Goal: Information Seeking & Learning: Learn about a topic

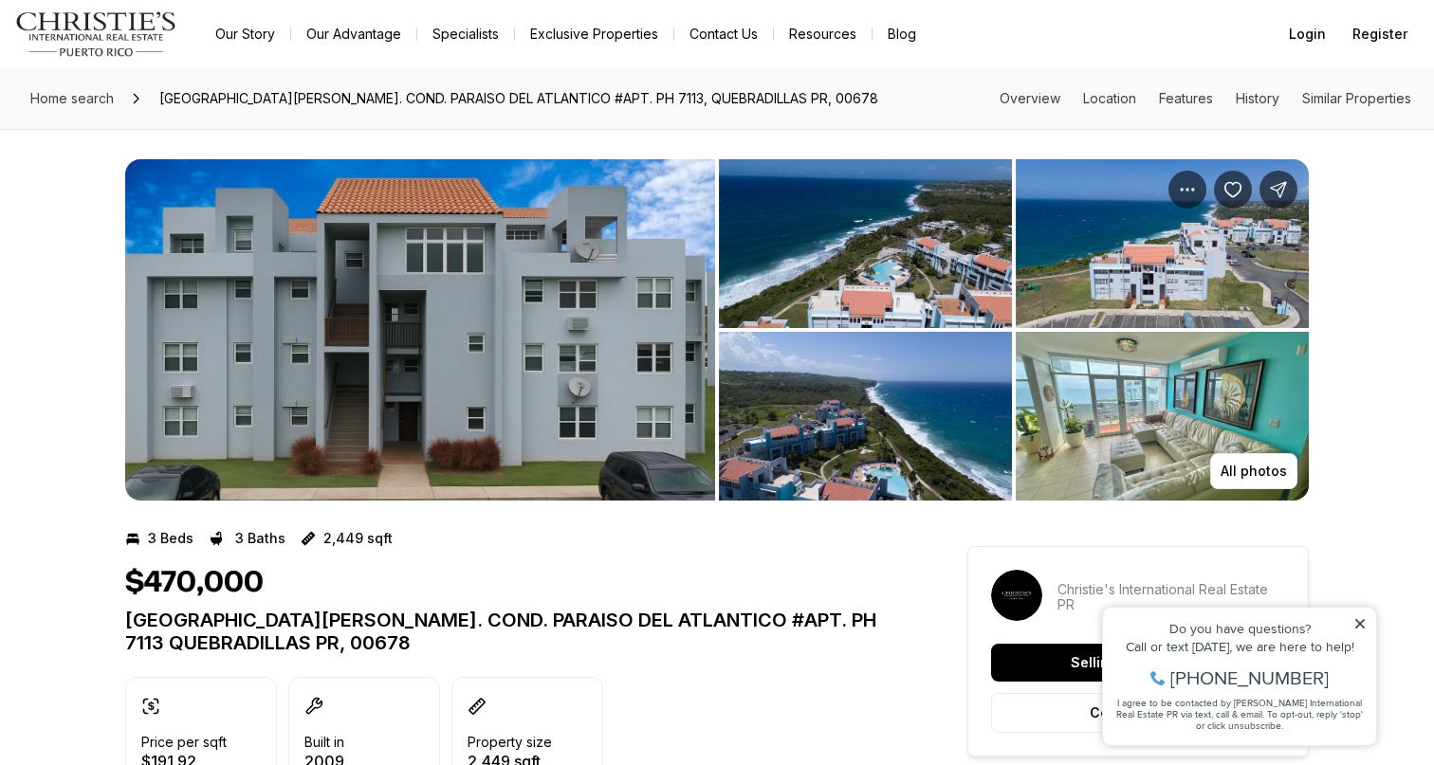
click at [388, 256] on img "View image gallery" at bounding box center [420, 329] width 590 height 341
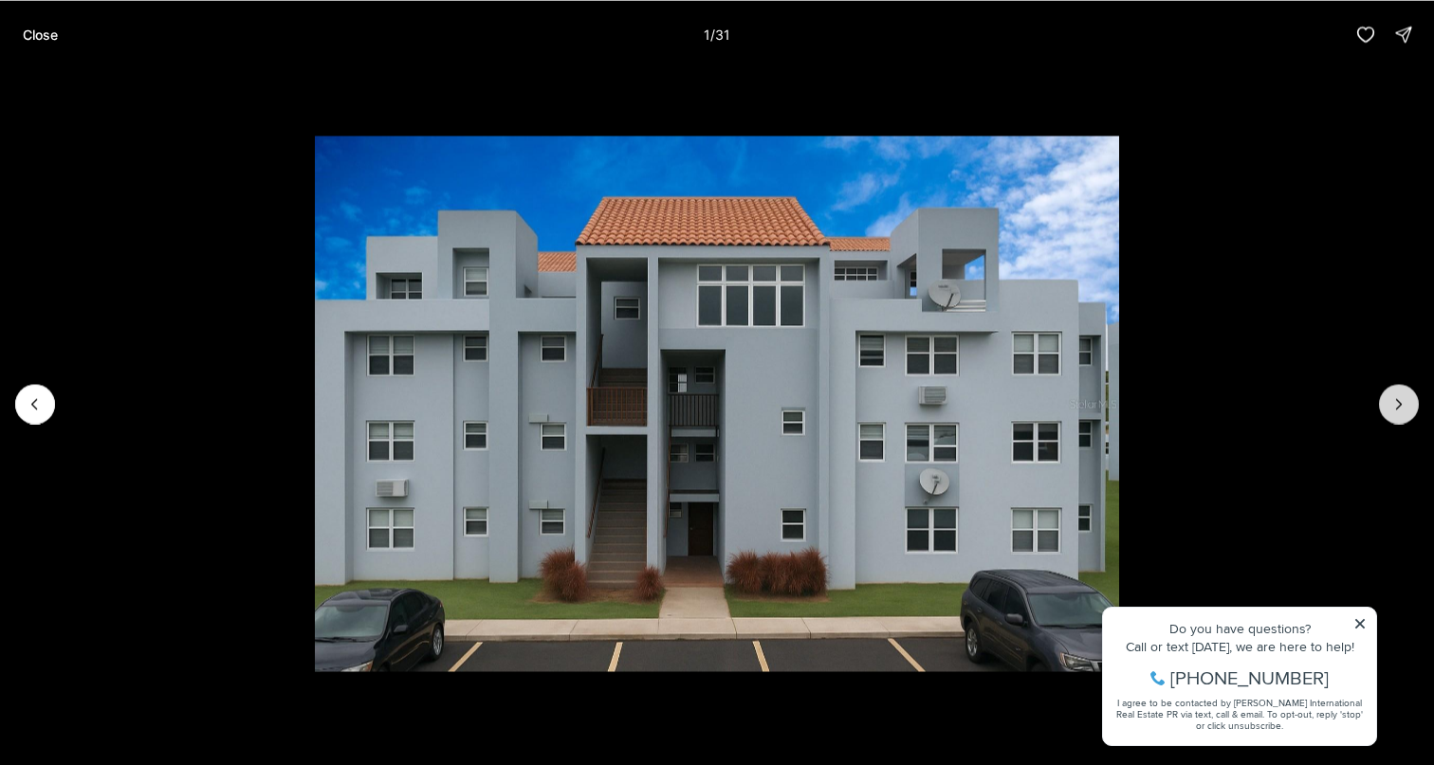
click at [1387, 402] on button "Next slide" at bounding box center [1399, 404] width 40 height 40
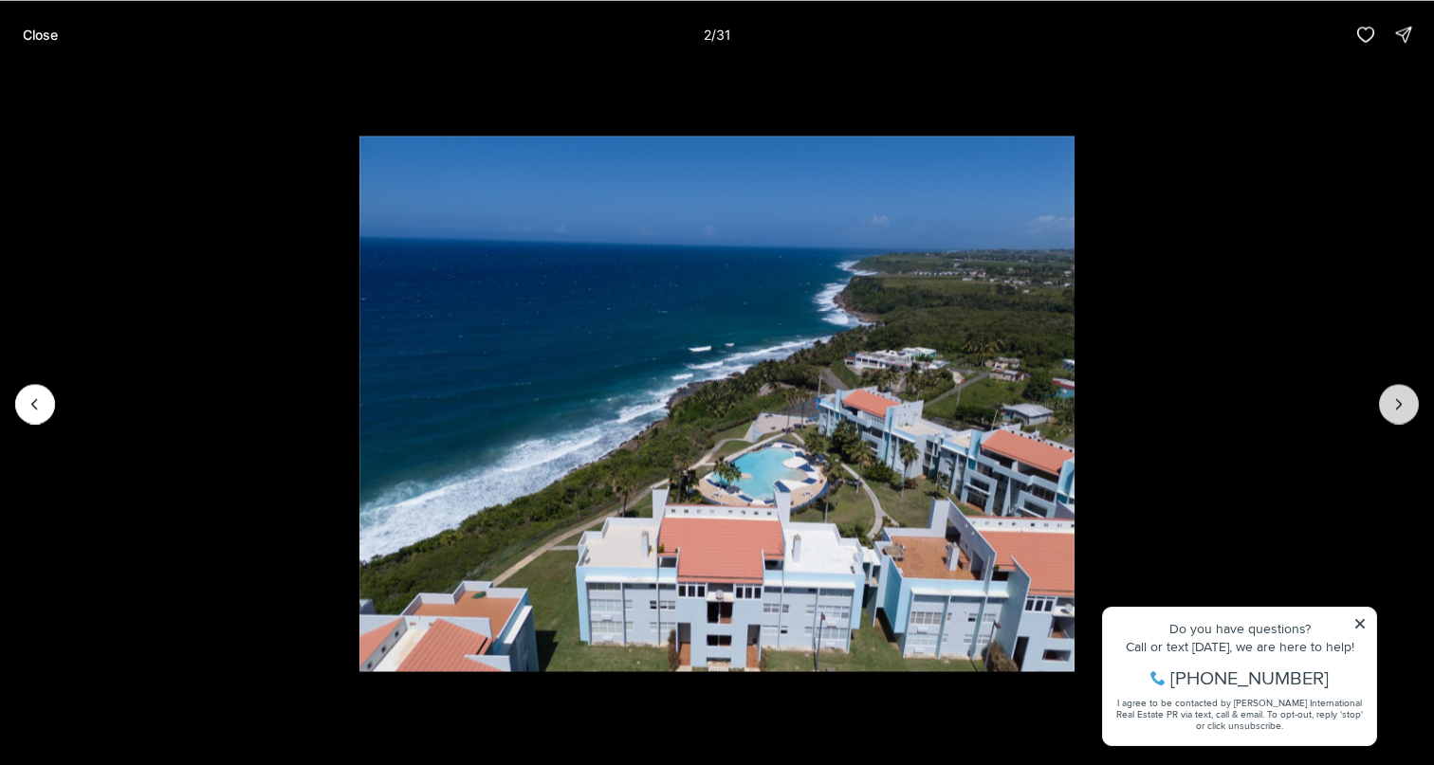
click at [1387, 402] on button "Next slide" at bounding box center [1399, 404] width 40 height 40
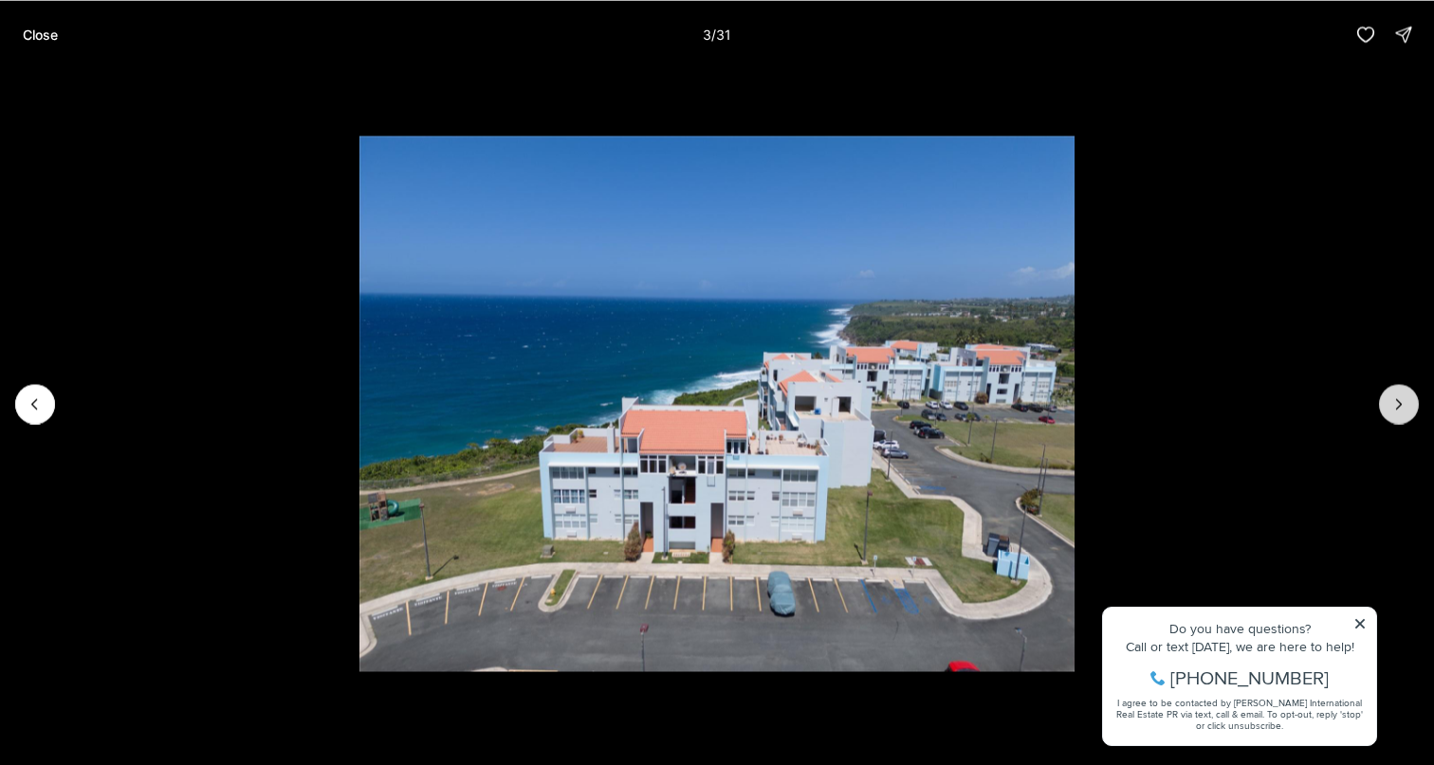
click at [1387, 402] on button "Next slide" at bounding box center [1399, 404] width 40 height 40
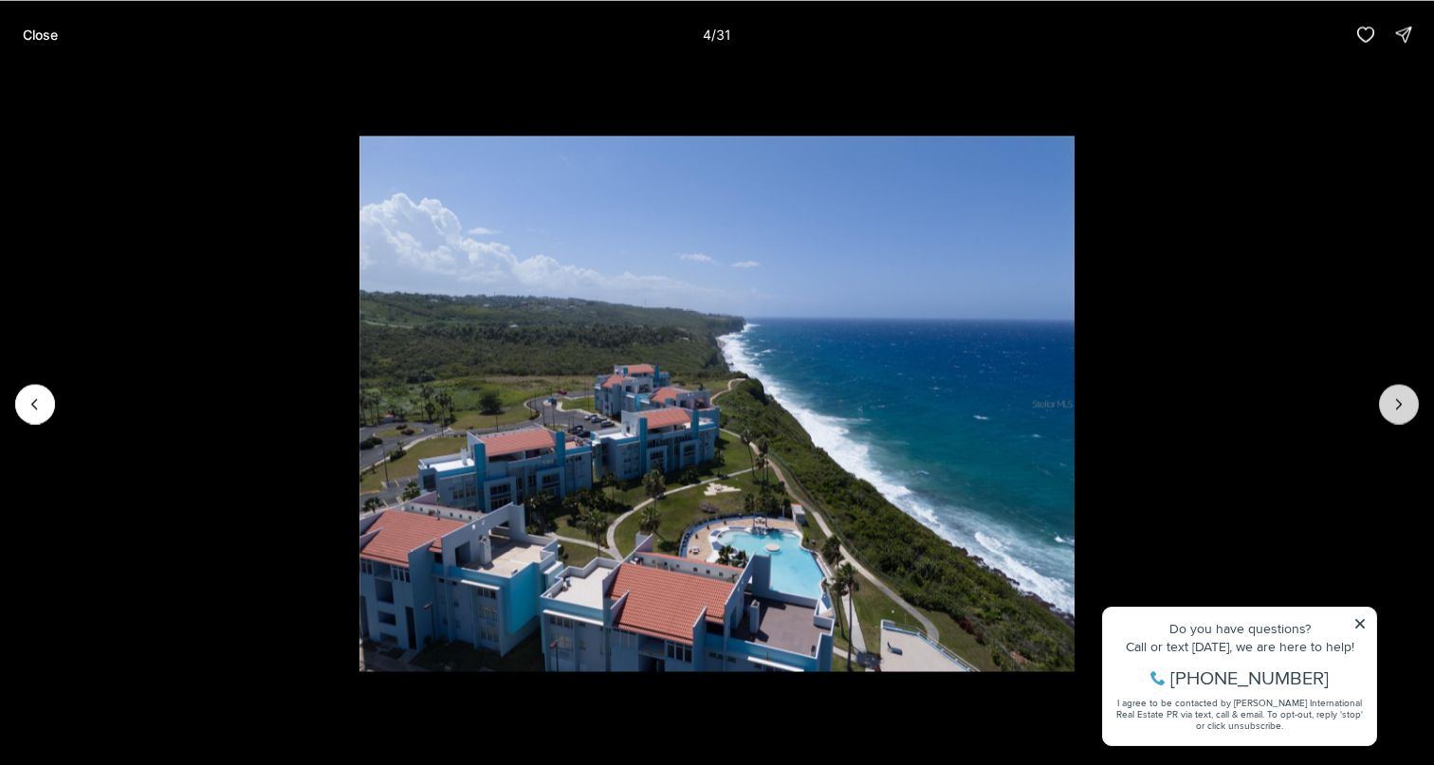
click at [1387, 402] on button "Next slide" at bounding box center [1399, 404] width 40 height 40
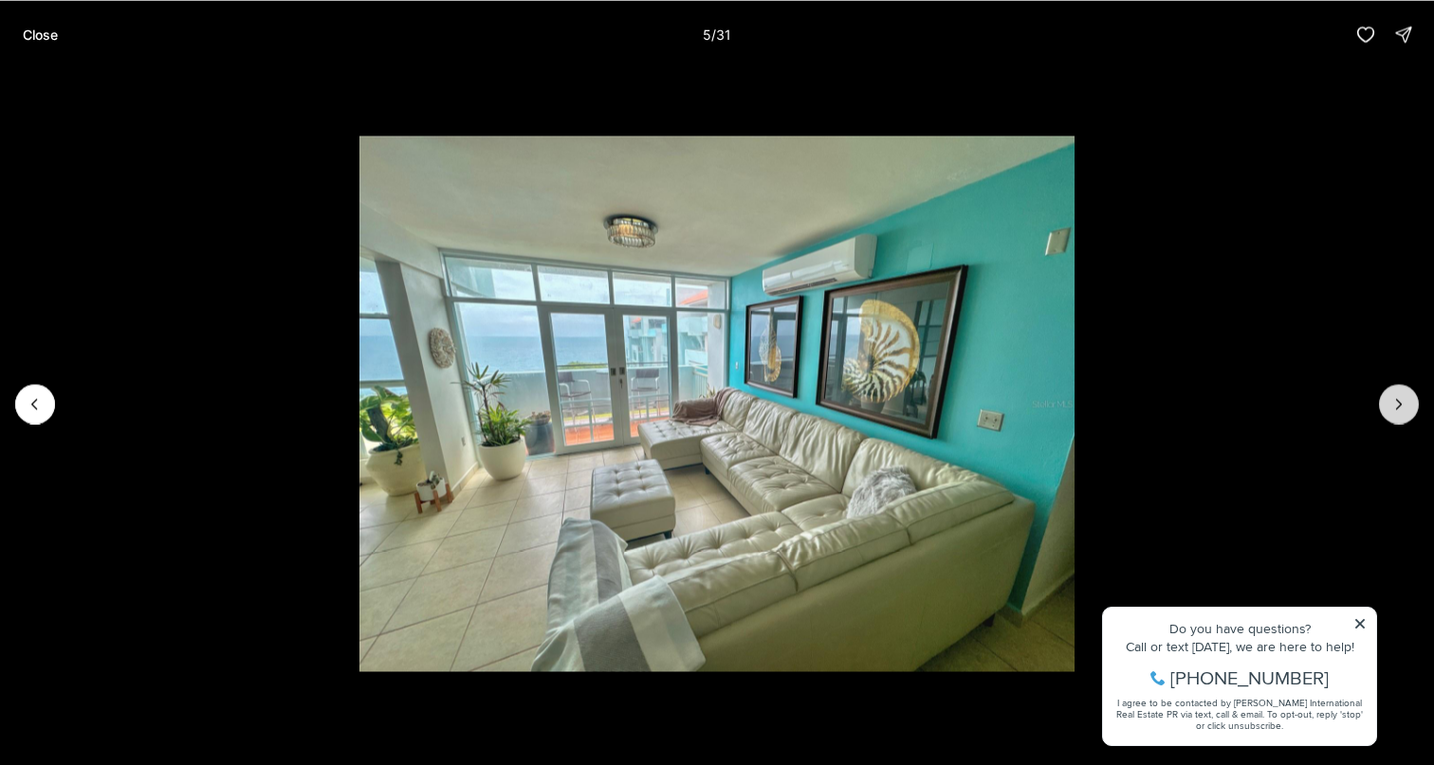
click at [1387, 402] on button "Next slide" at bounding box center [1399, 404] width 40 height 40
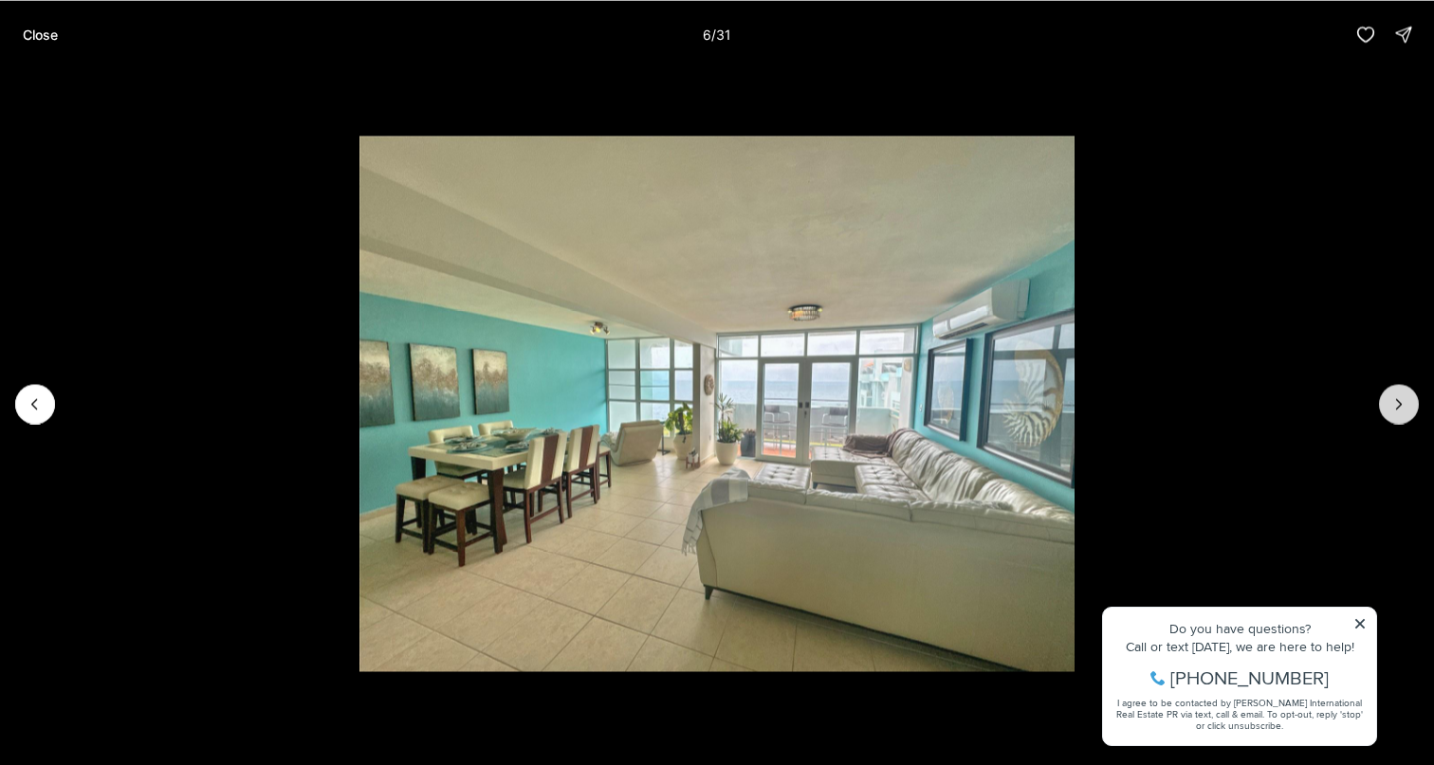
click at [1387, 402] on button "Next slide" at bounding box center [1399, 404] width 40 height 40
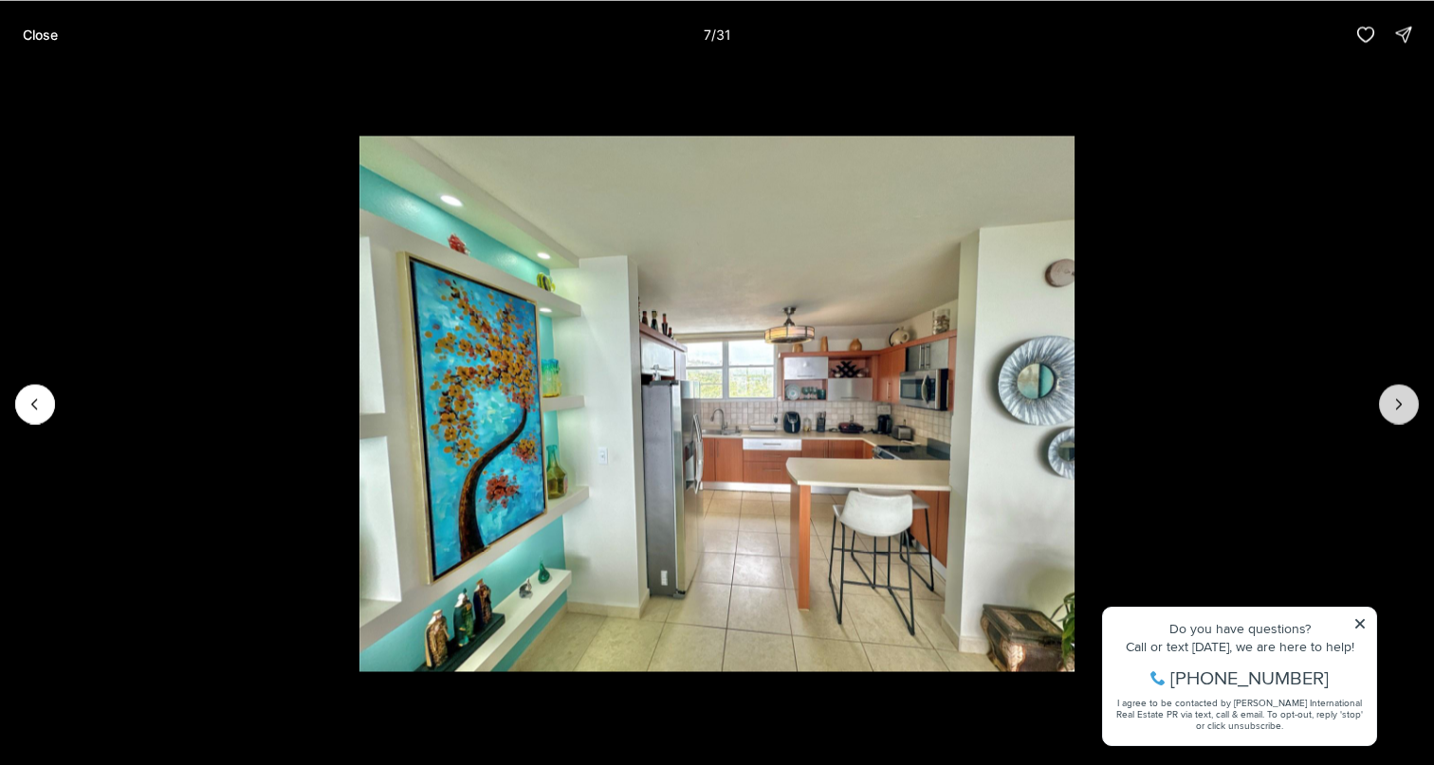
click at [1388, 402] on button "Next slide" at bounding box center [1399, 404] width 40 height 40
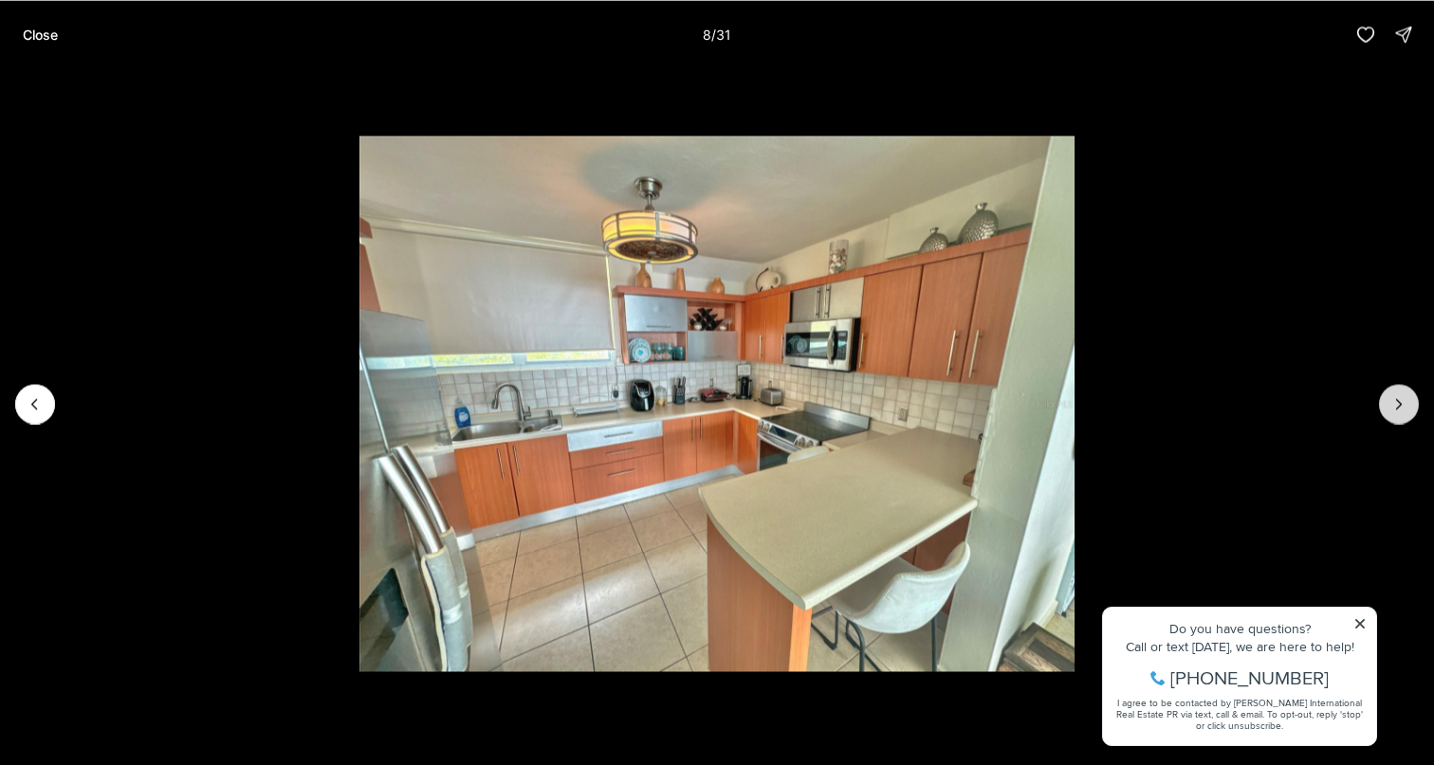
click at [1388, 402] on button "Next slide" at bounding box center [1399, 404] width 40 height 40
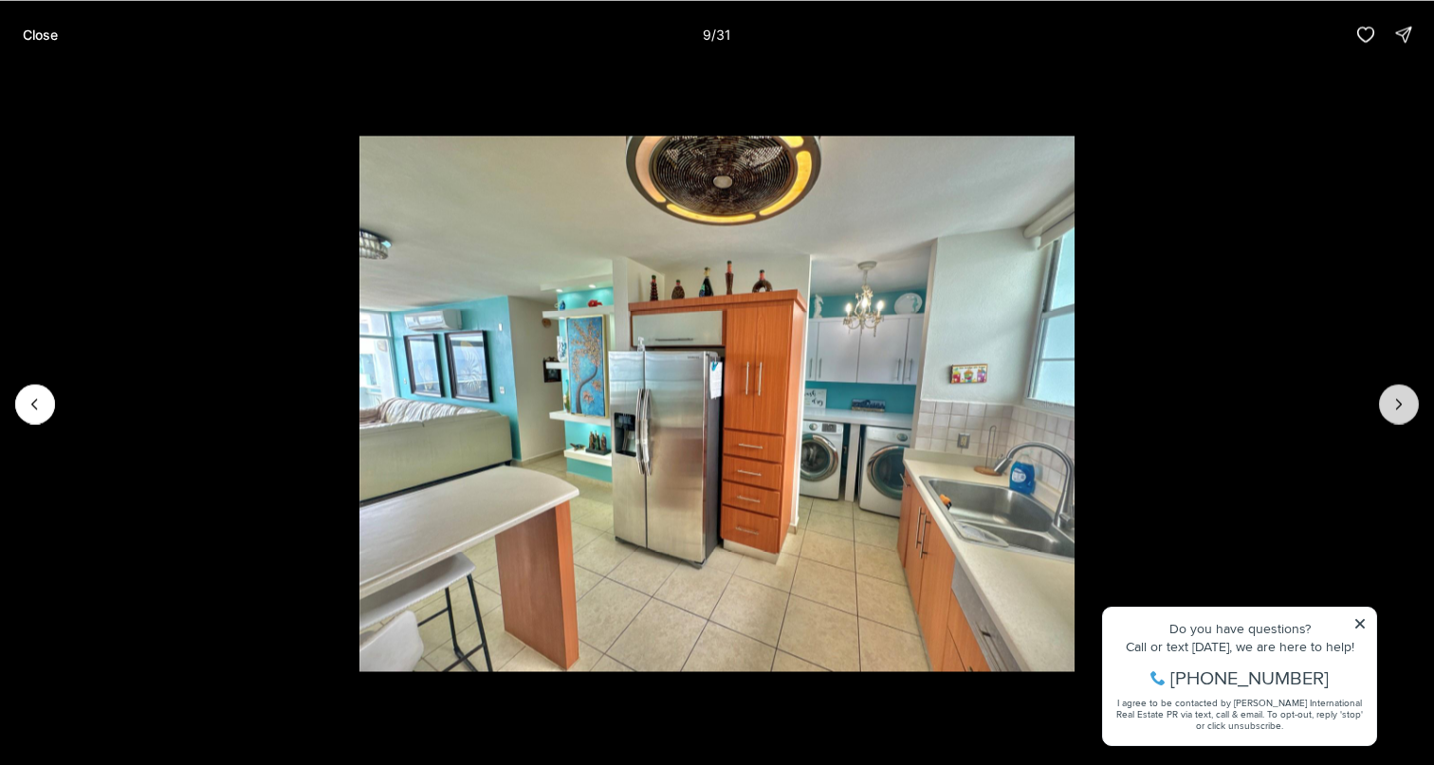
click at [1388, 402] on button "Next slide" at bounding box center [1399, 404] width 40 height 40
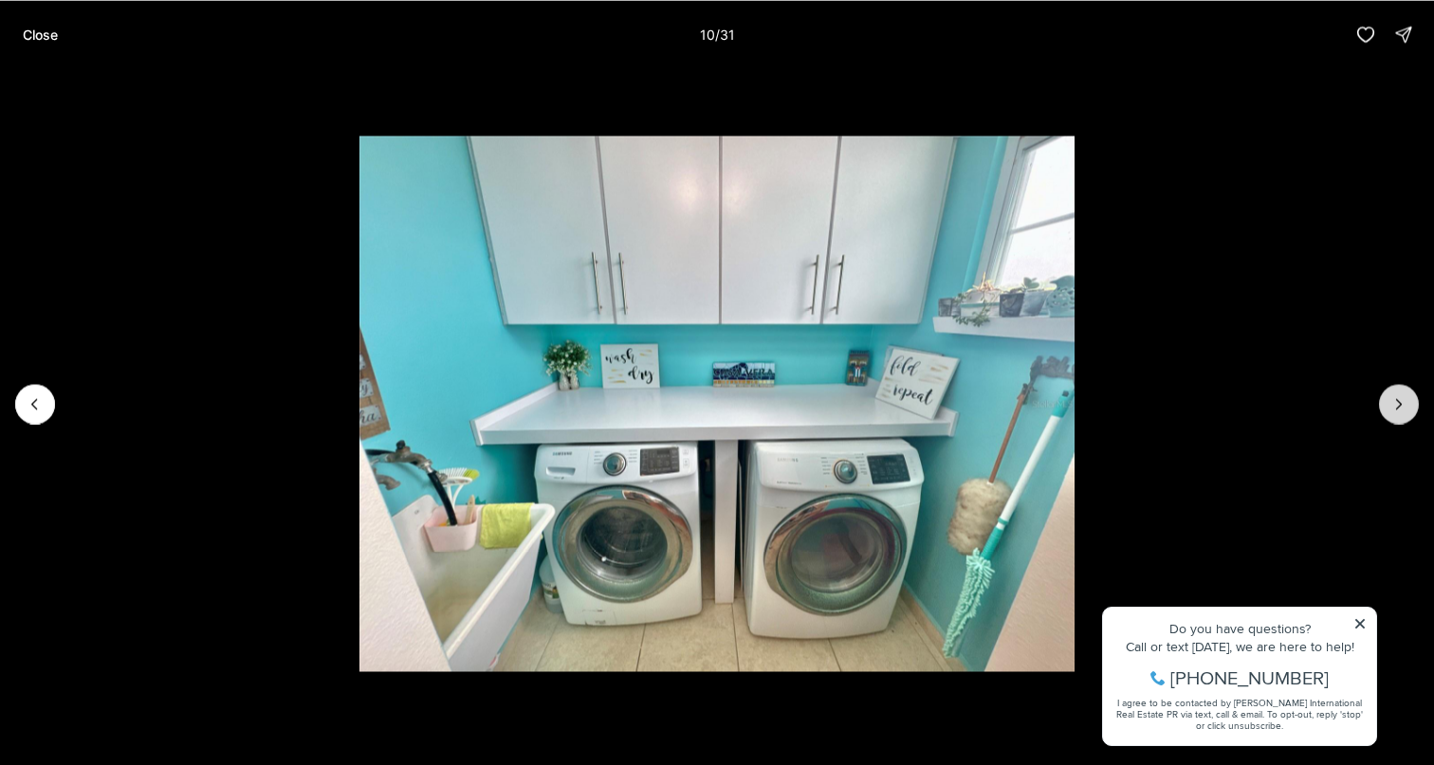
click at [1388, 404] on button "Next slide" at bounding box center [1399, 404] width 40 height 40
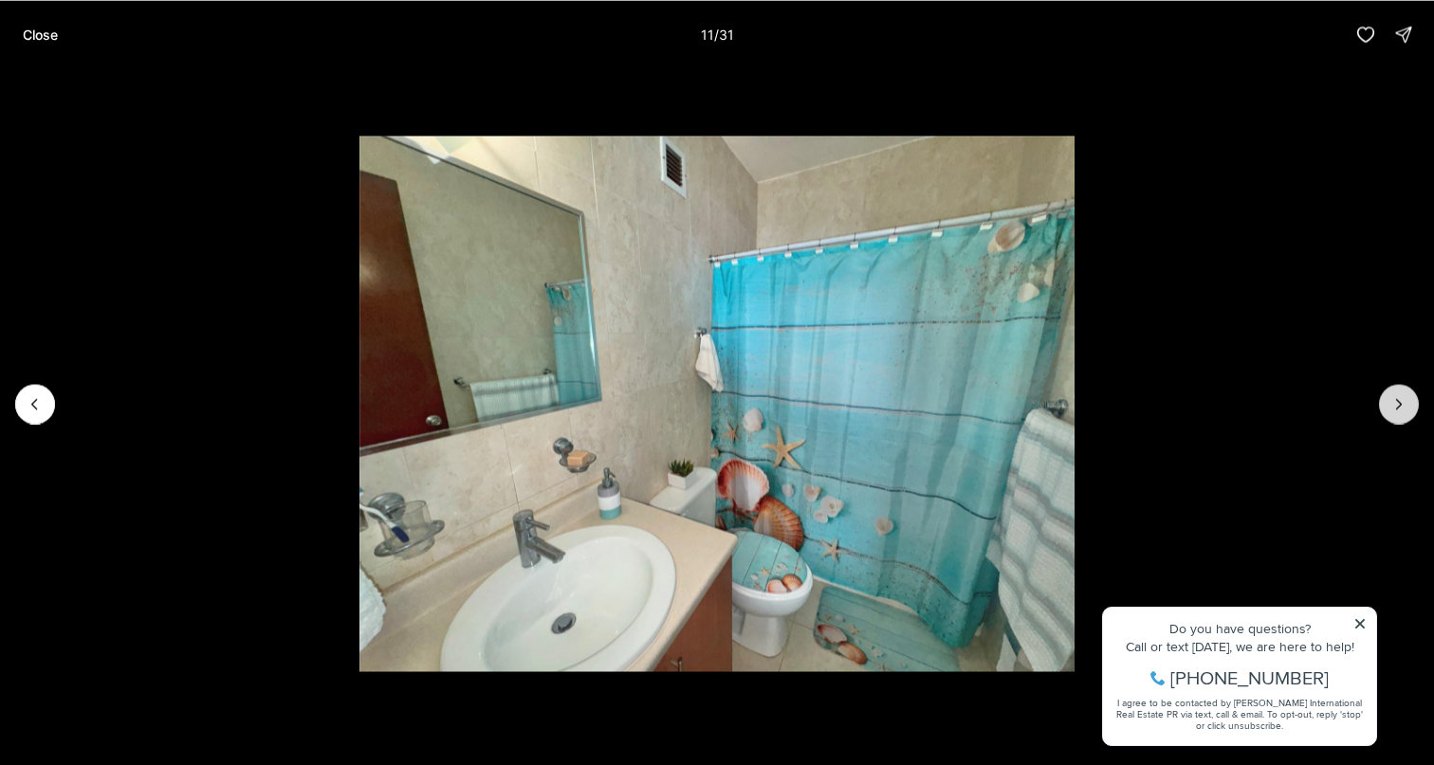
click at [1388, 404] on button "Next slide" at bounding box center [1399, 404] width 40 height 40
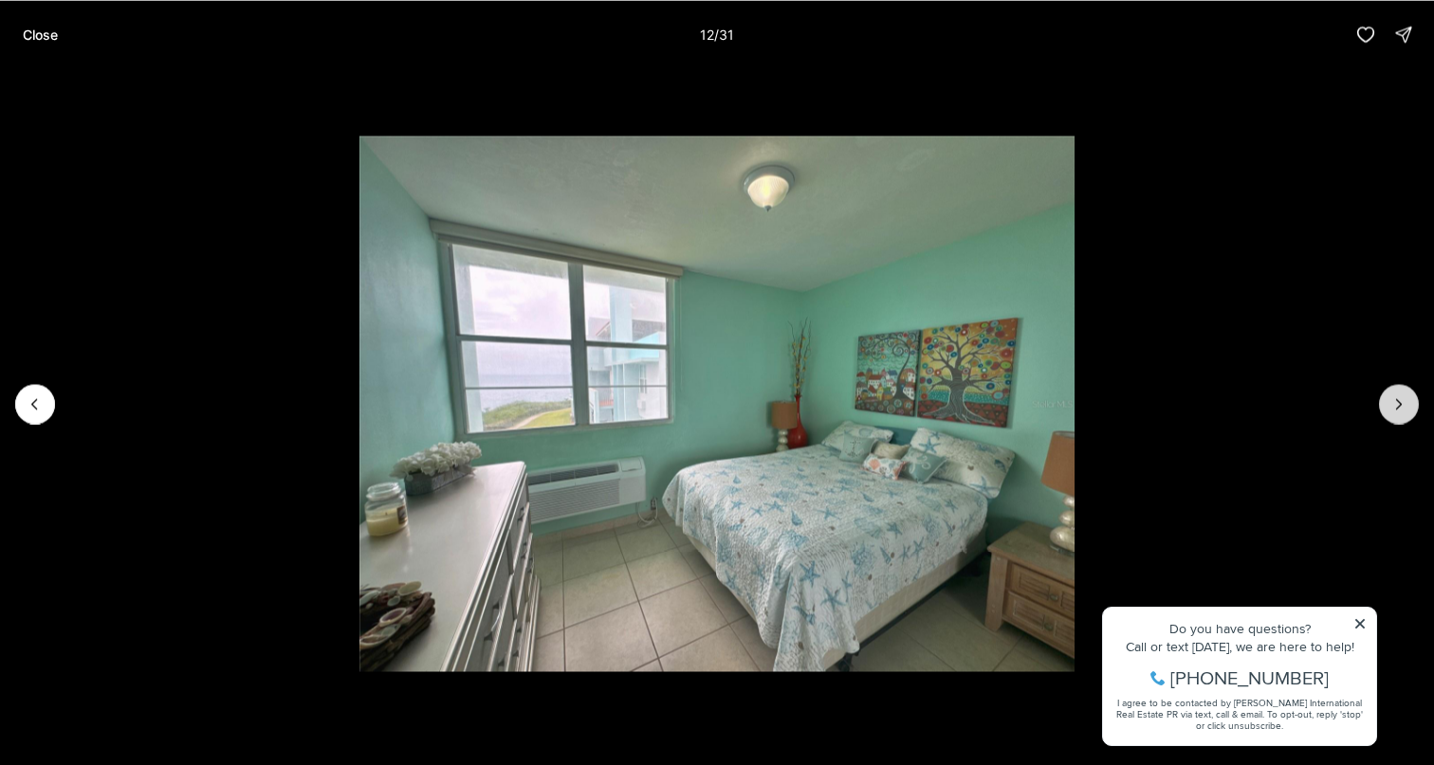
click at [1388, 404] on button "Next slide" at bounding box center [1399, 404] width 40 height 40
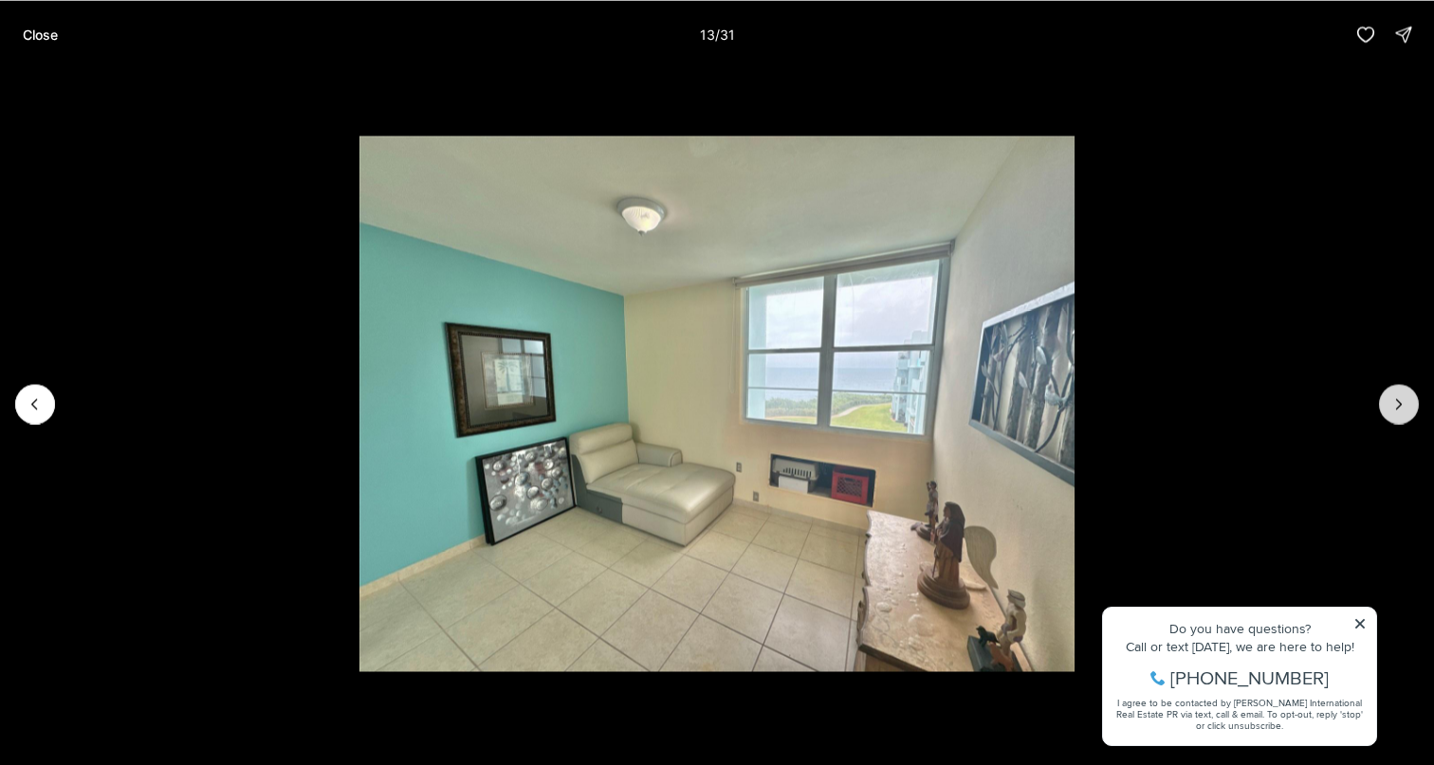
click at [1388, 404] on button "Next slide" at bounding box center [1399, 404] width 40 height 40
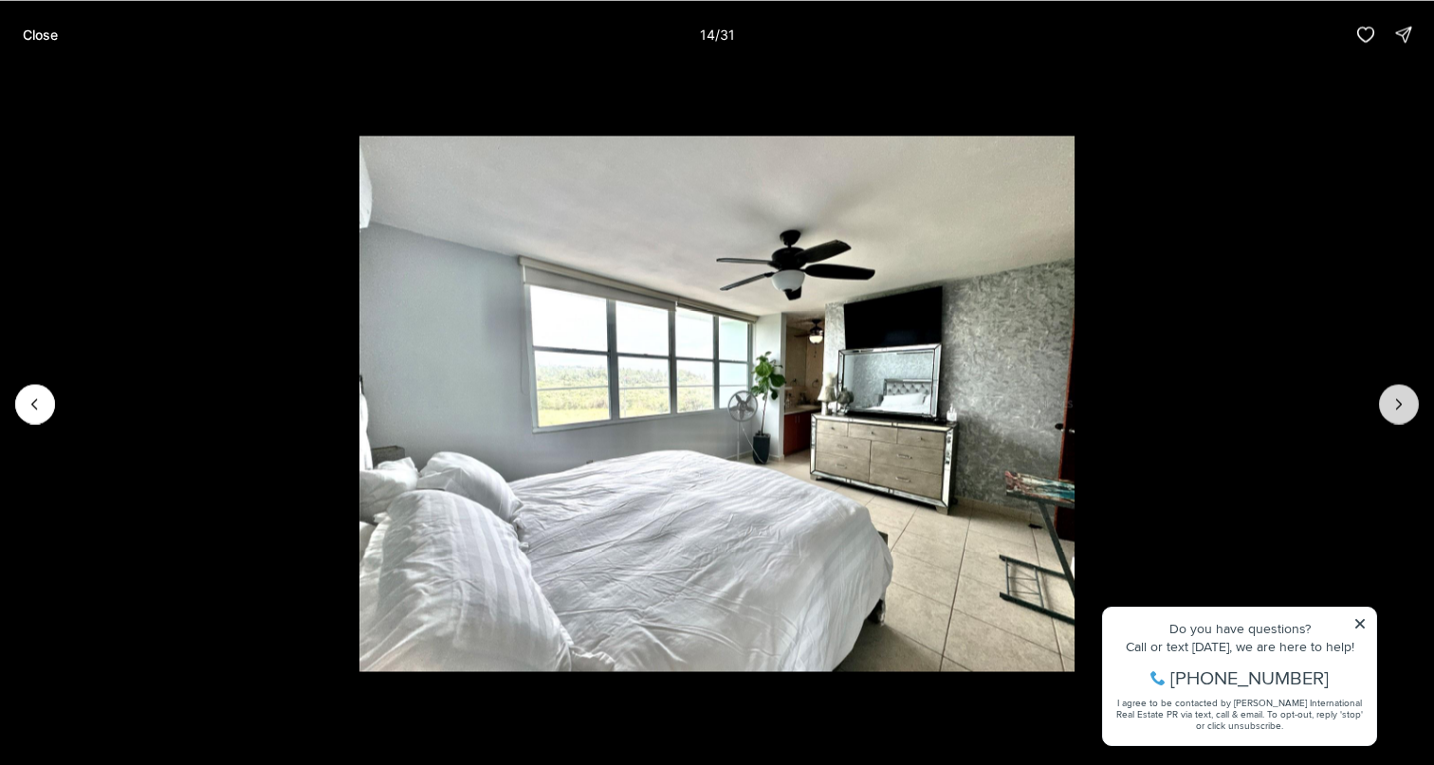
click at [1388, 404] on button "Next slide" at bounding box center [1399, 404] width 40 height 40
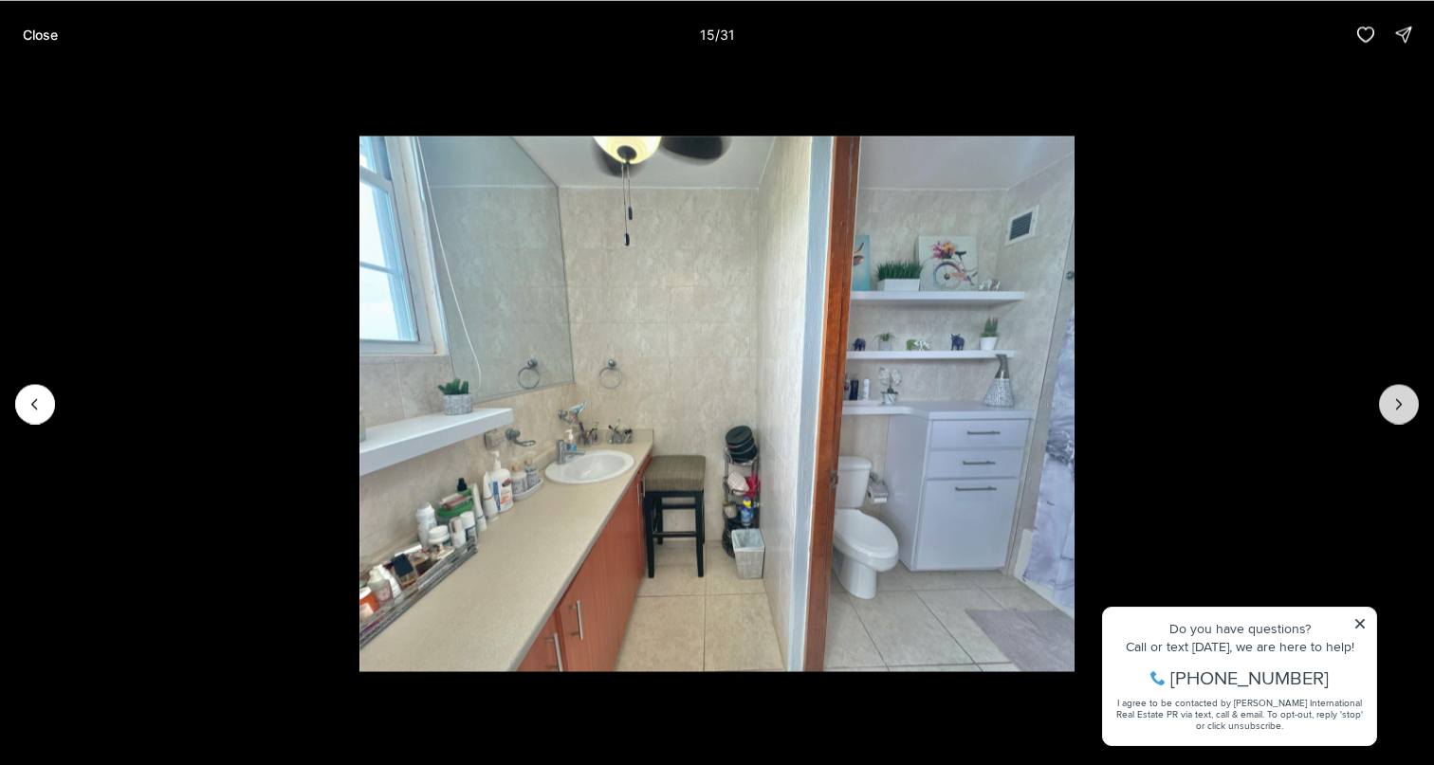
click at [1388, 404] on button "Next slide" at bounding box center [1399, 404] width 40 height 40
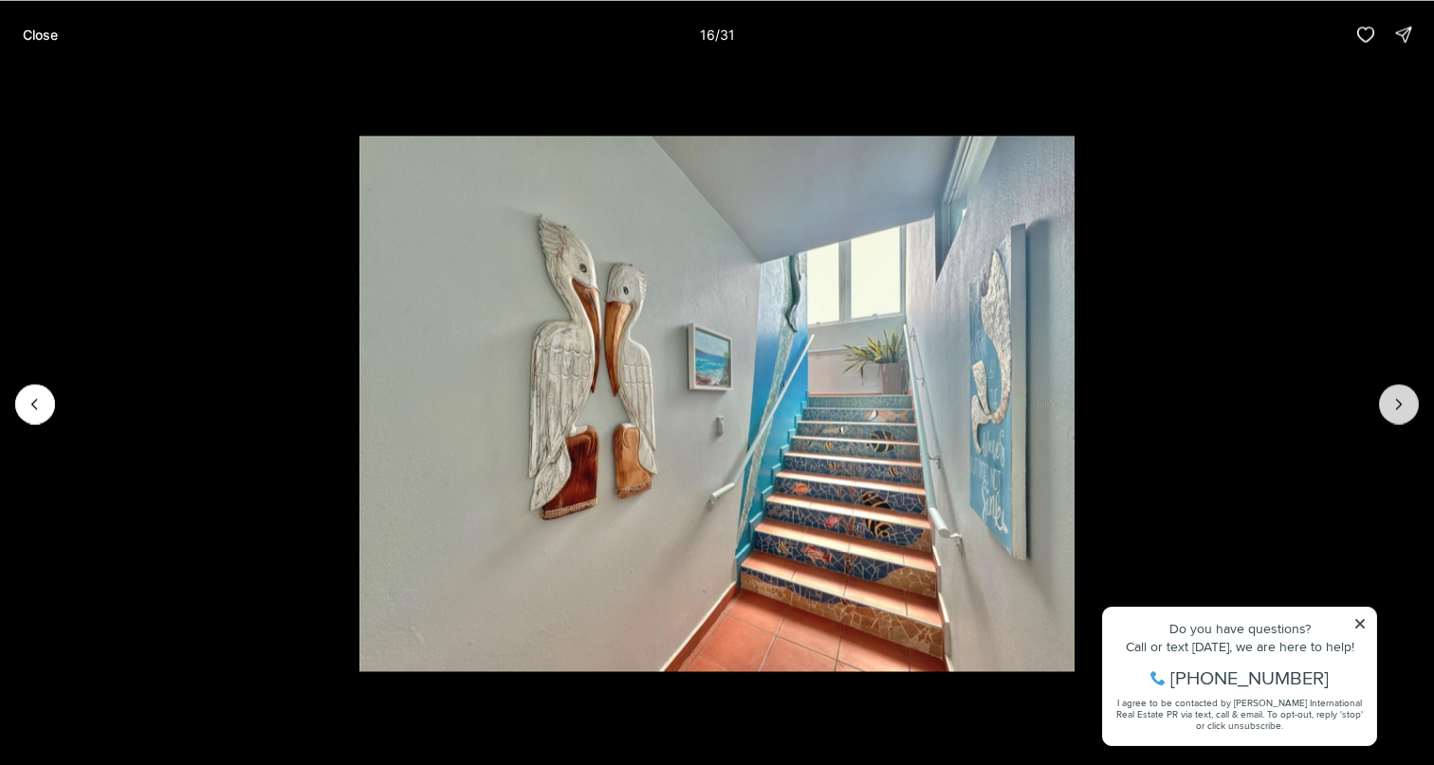
click at [1388, 404] on button "Next slide" at bounding box center [1399, 404] width 40 height 40
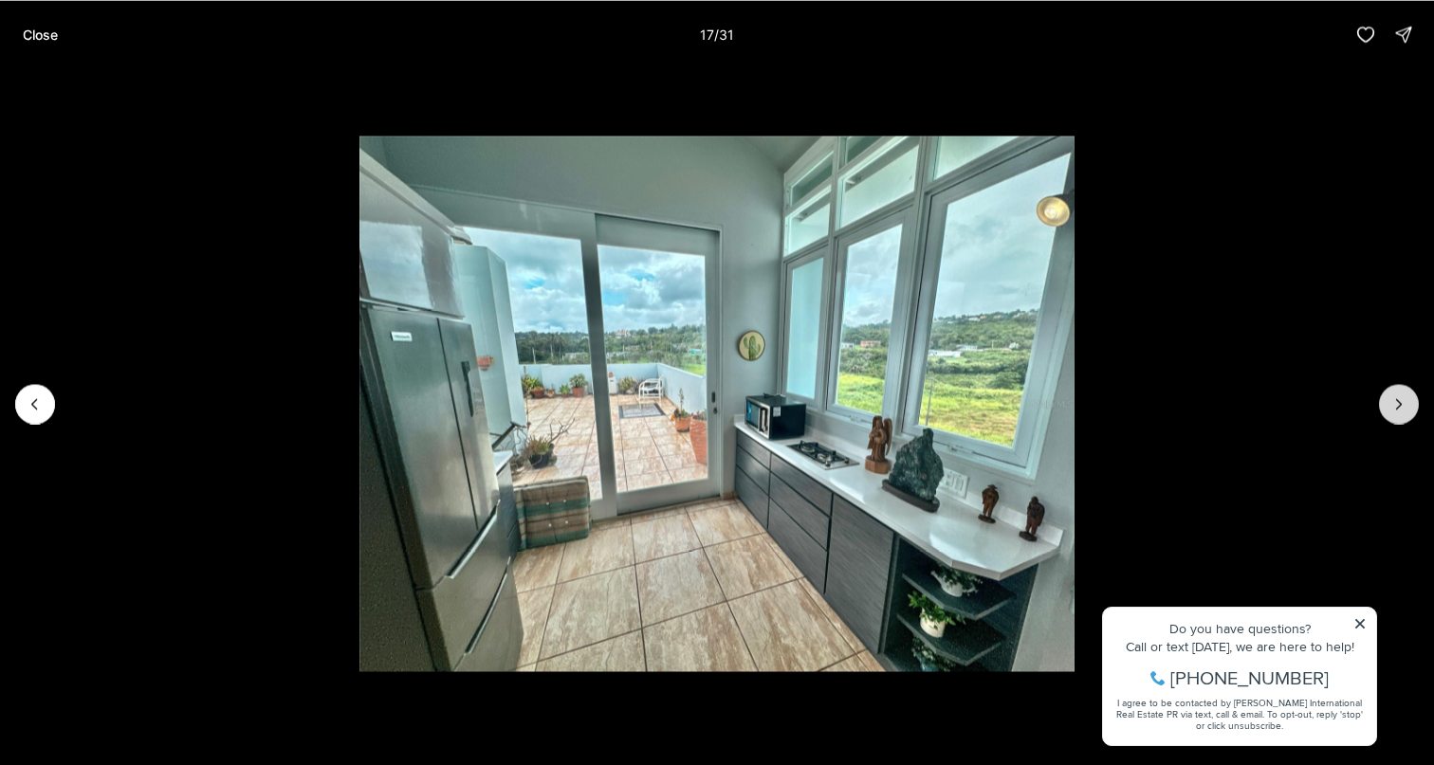
click at [1388, 404] on button "Next slide" at bounding box center [1399, 404] width 40 height 40
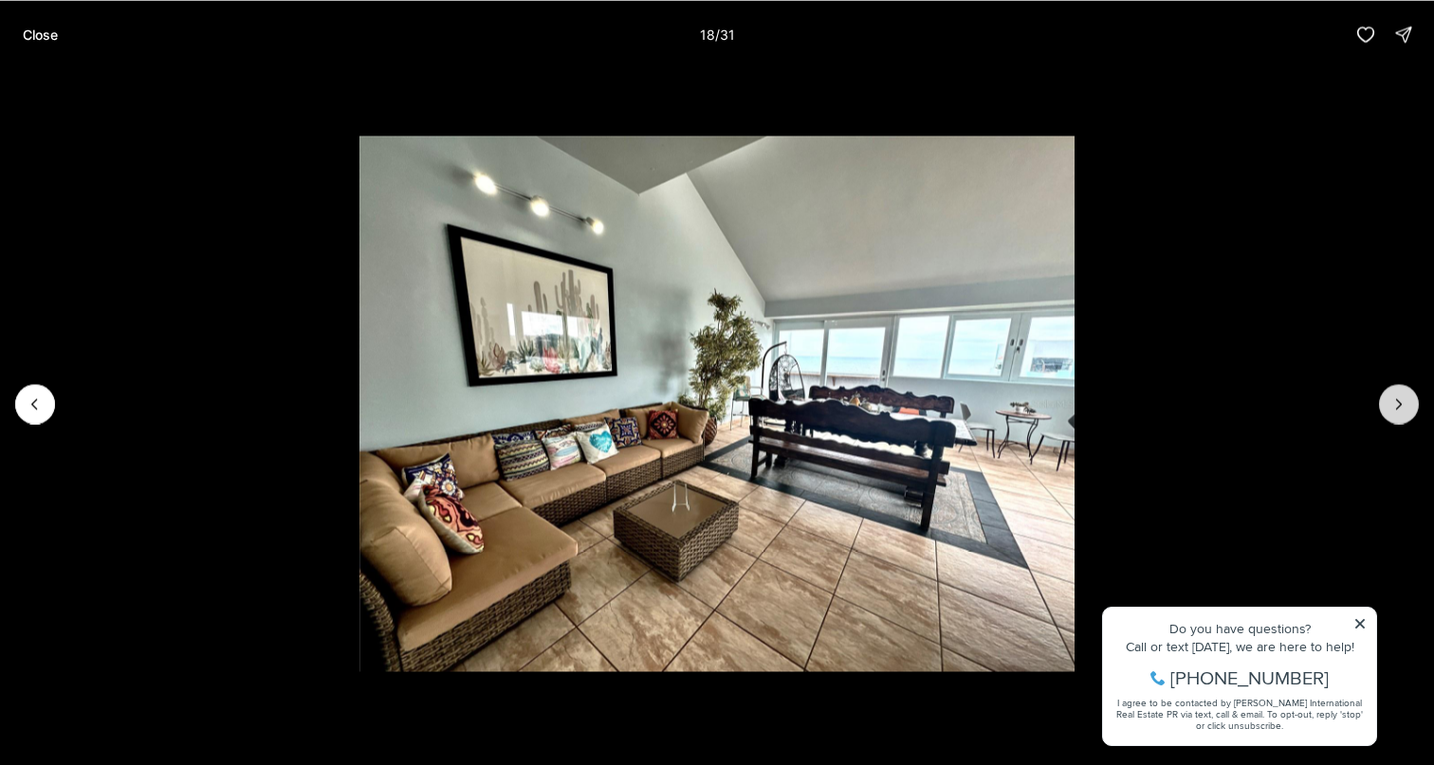
click at [1388, 404] on button "Next slide" at bounding box center [1399, 404] width 40 height 40
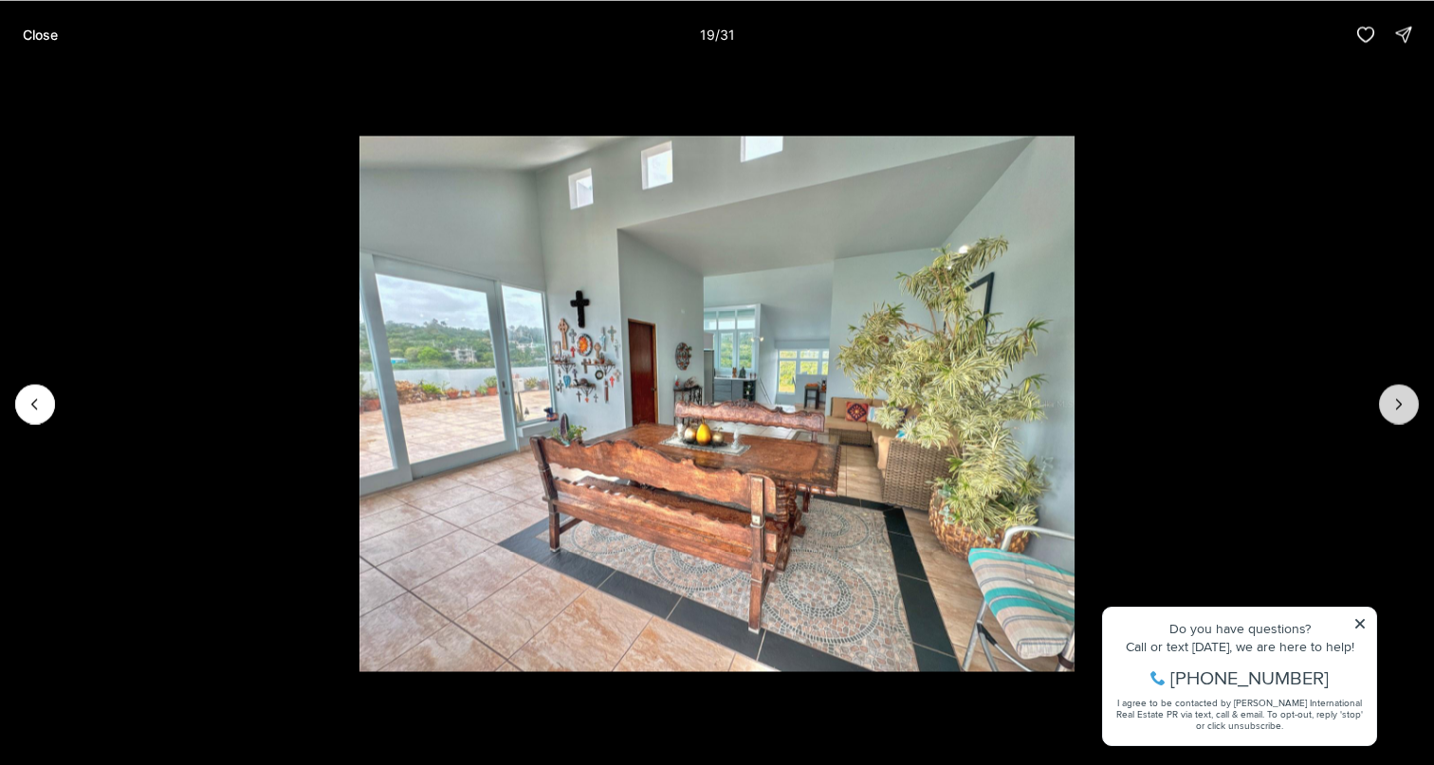
click at [1388, 404] on button "Next slide" at bounding box center [1399, 404] width 40 height 40
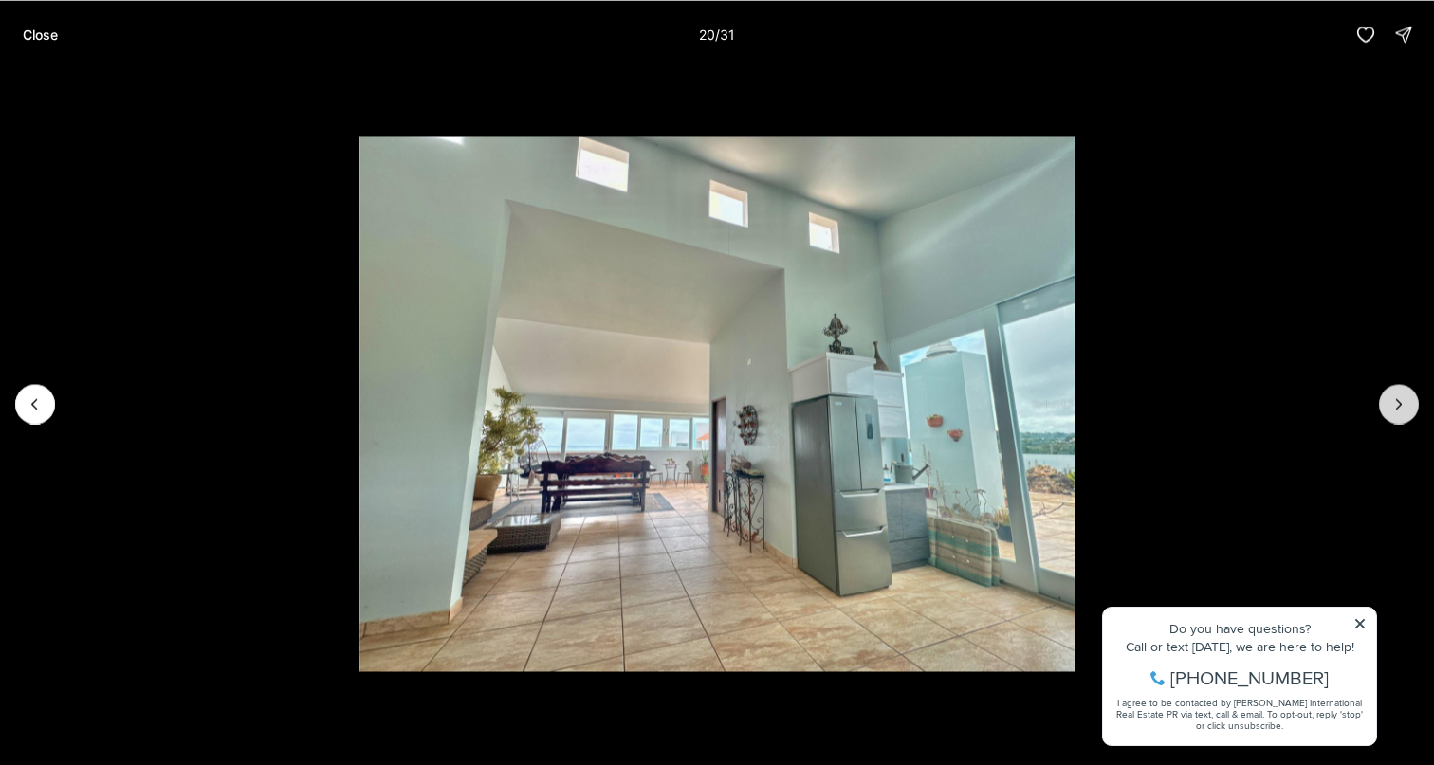
click at [1388, 404] on button "Next slide" at bounding box center [1399, 404] width 40 height 40
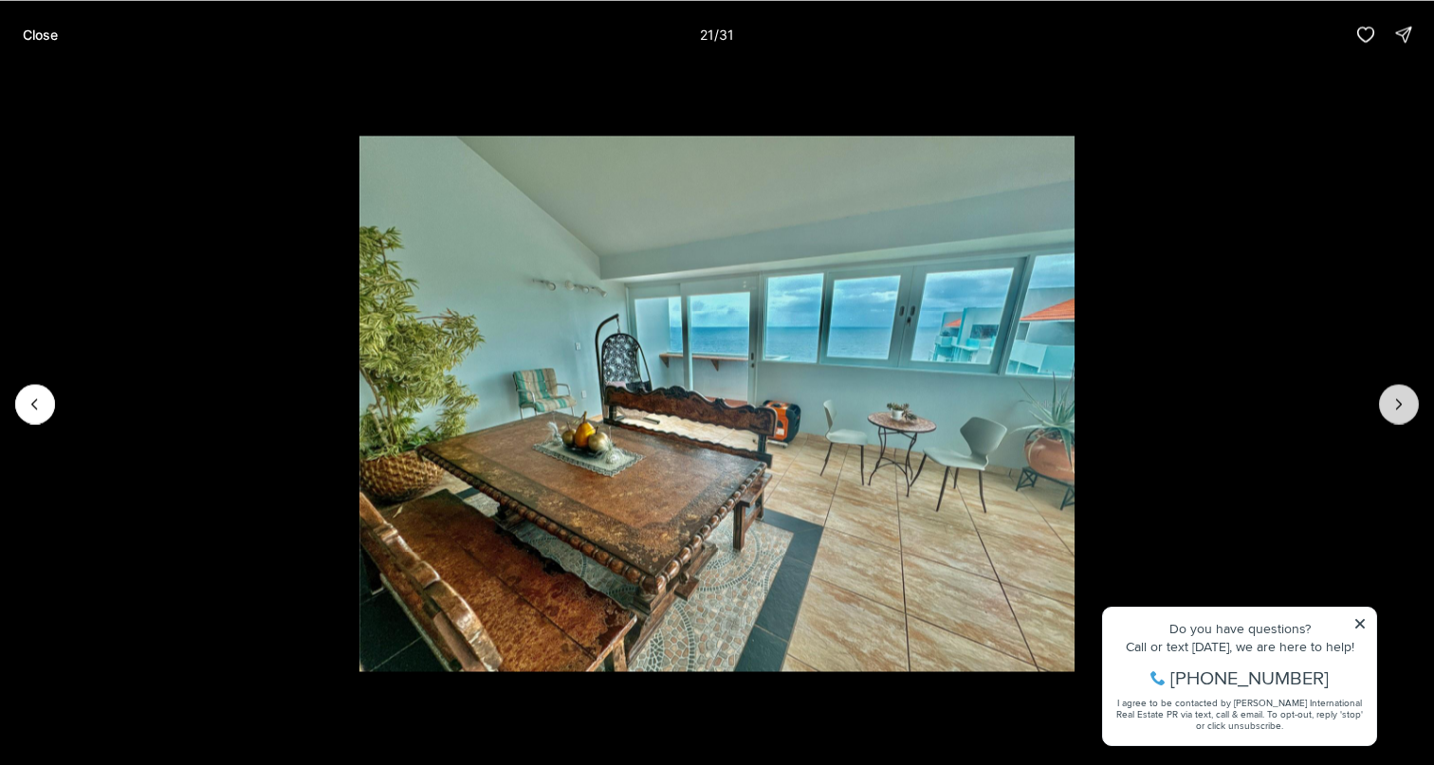
click at [1388, 404] on button "Next slide" at bounding box center [1399, 404] width 40 height 40
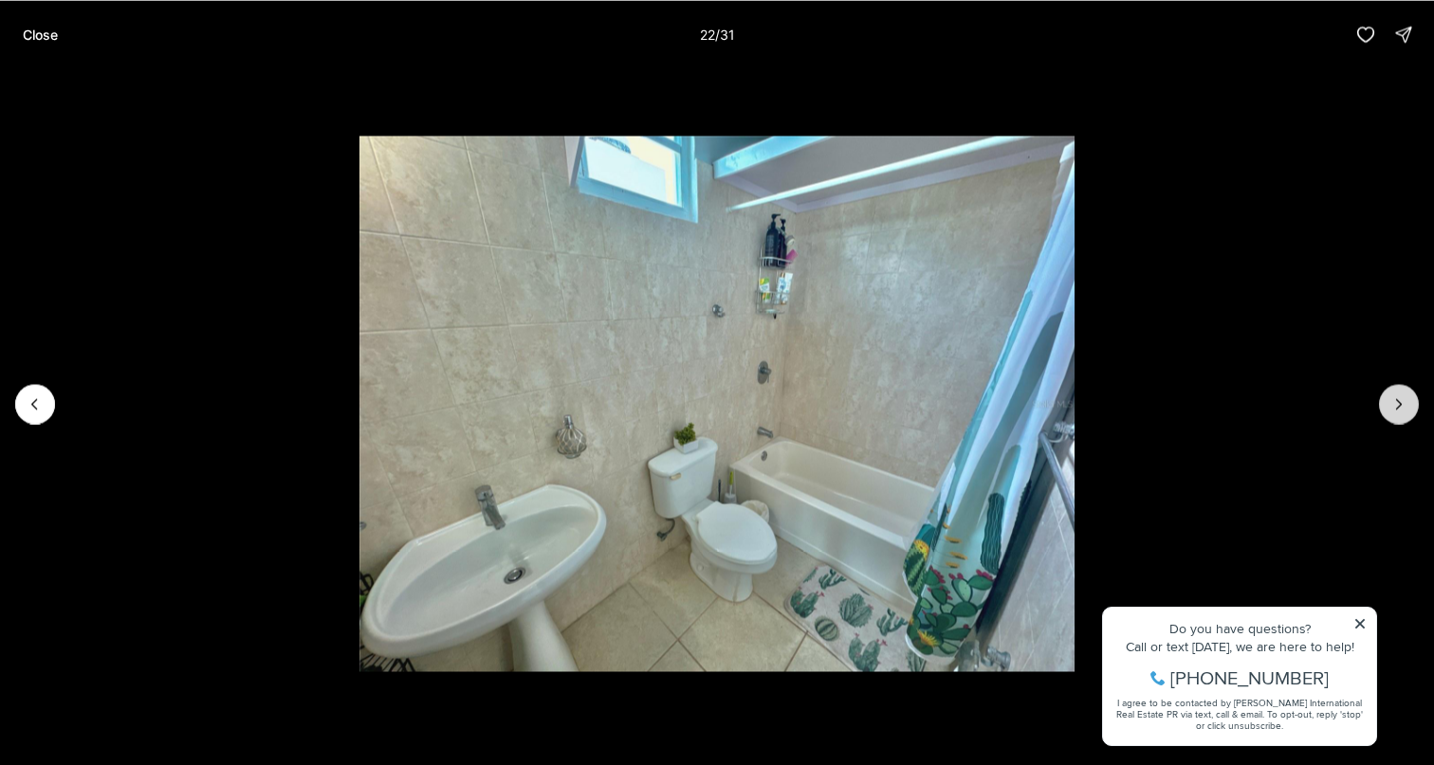
click at [1388, 404] on button "Next slide" at bounding box center [1399, 404] width 40 height 40
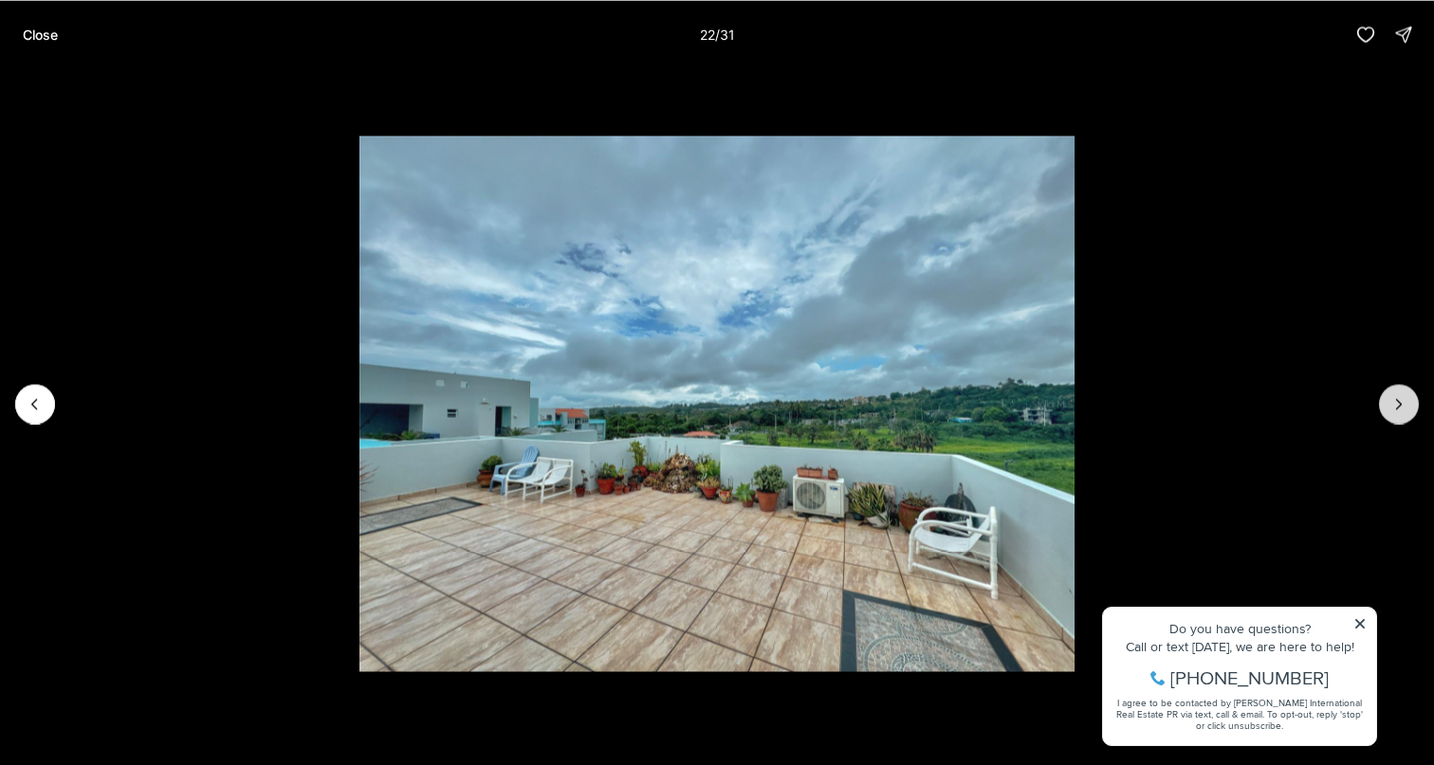
click at [1388, 404] on button "Next slide" at bounding box center [1399, 404] width 40 height 40
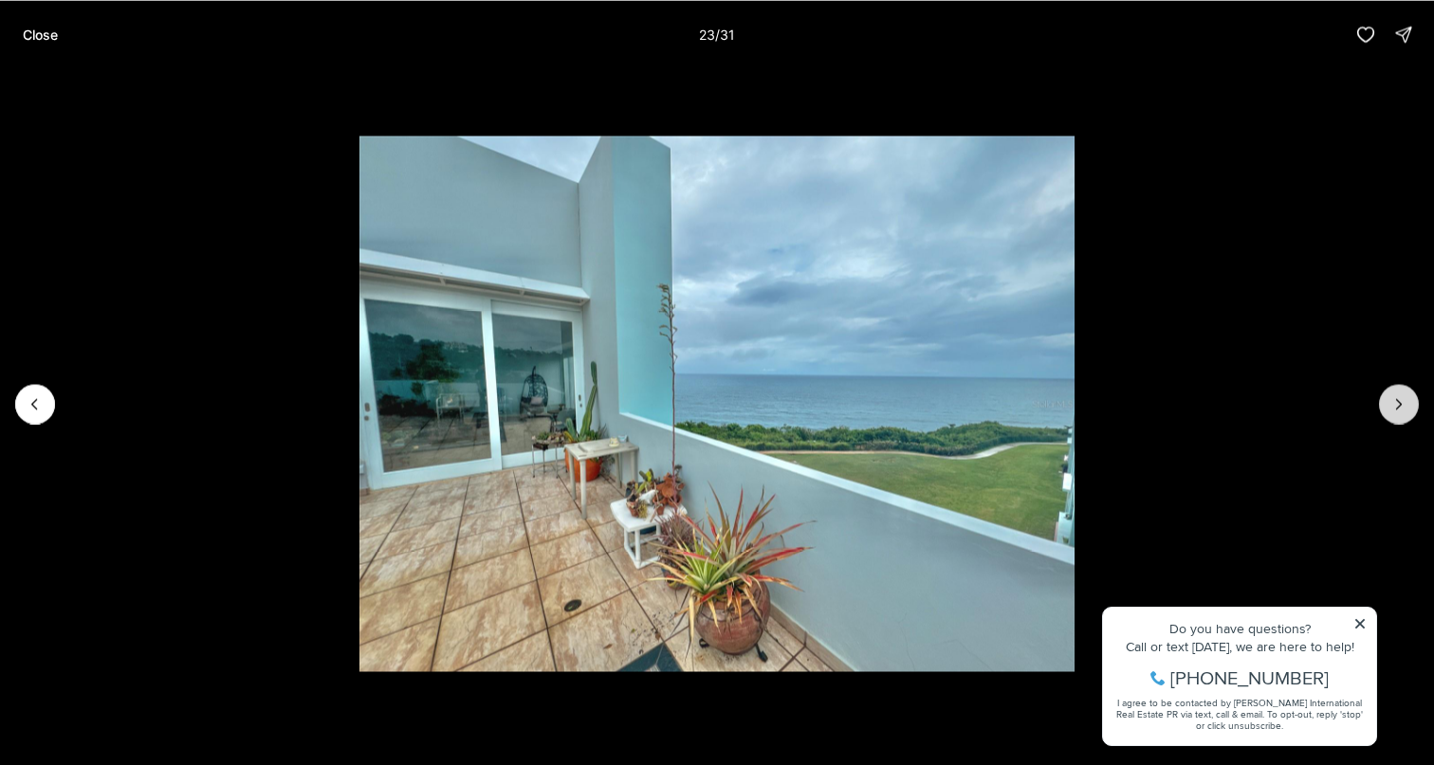
click at [1388, 404] on button "Next slide" at bounding box center [1399, 404] width 40 height 40
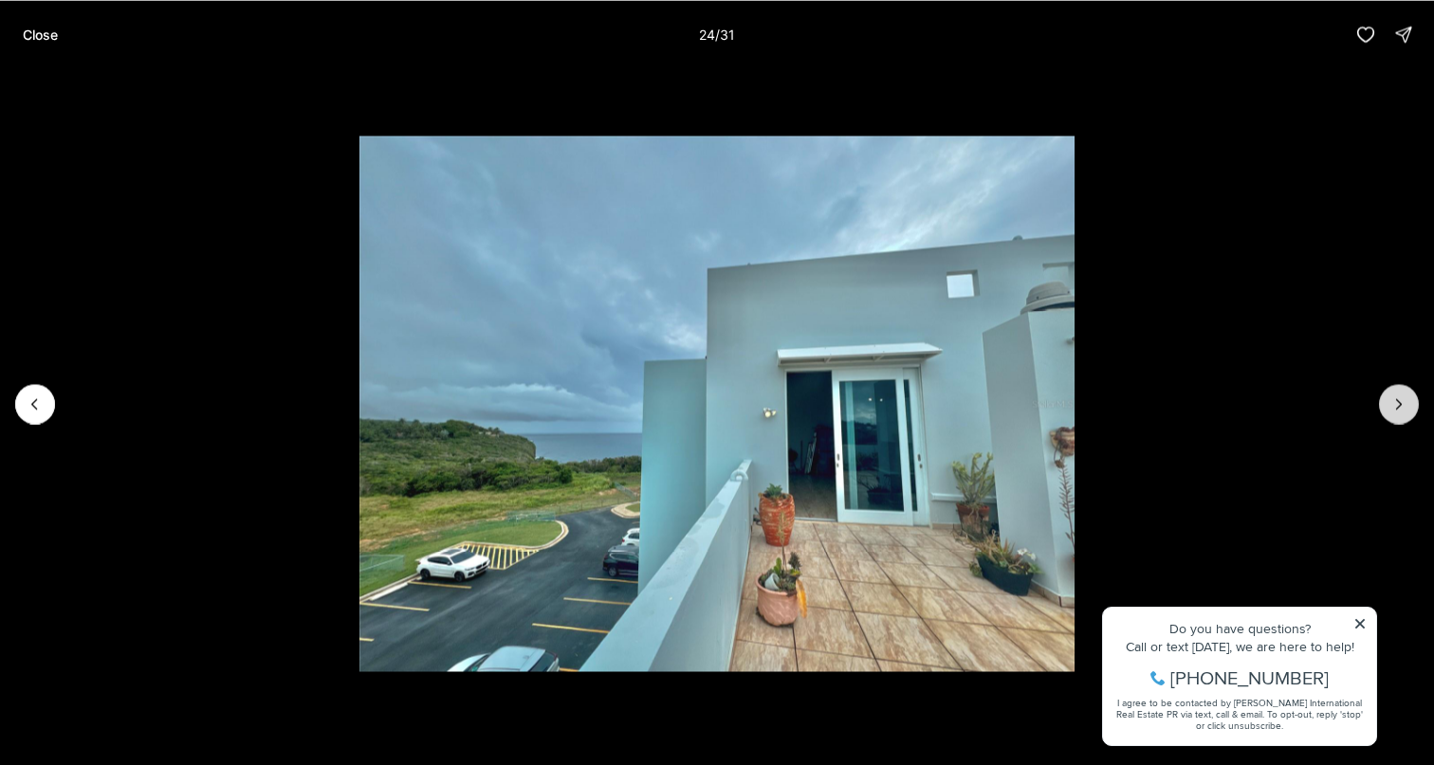
click at [1388, 404] on button "Next slide" at bounding box center [1399, 404] width 40 height 40
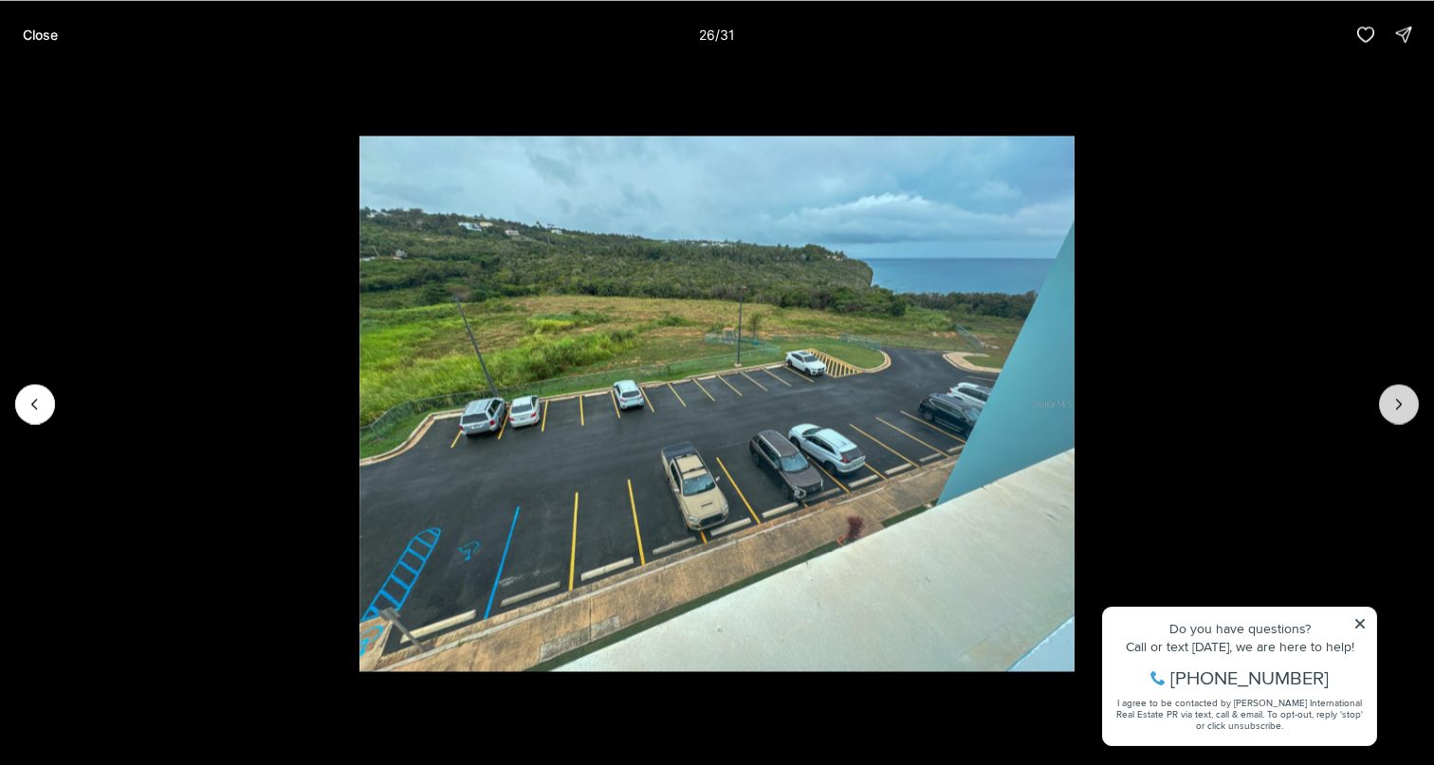
click at [1388, 404] on button "Next slide" at bounding box center [1399, 404] width 40 height 40
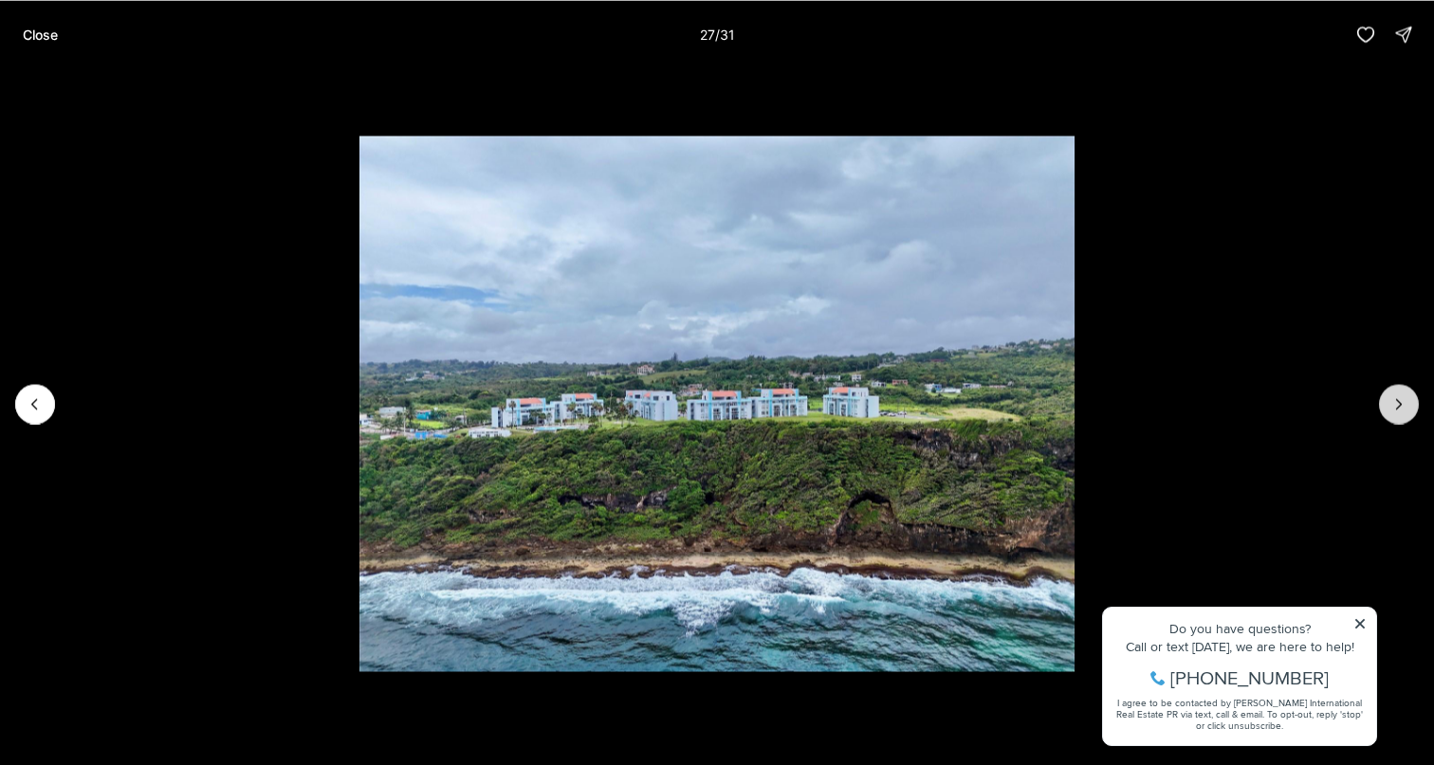
click at [1388, 404] on button "Next slide" at bounding box center [1399, 404] width 40 height 40
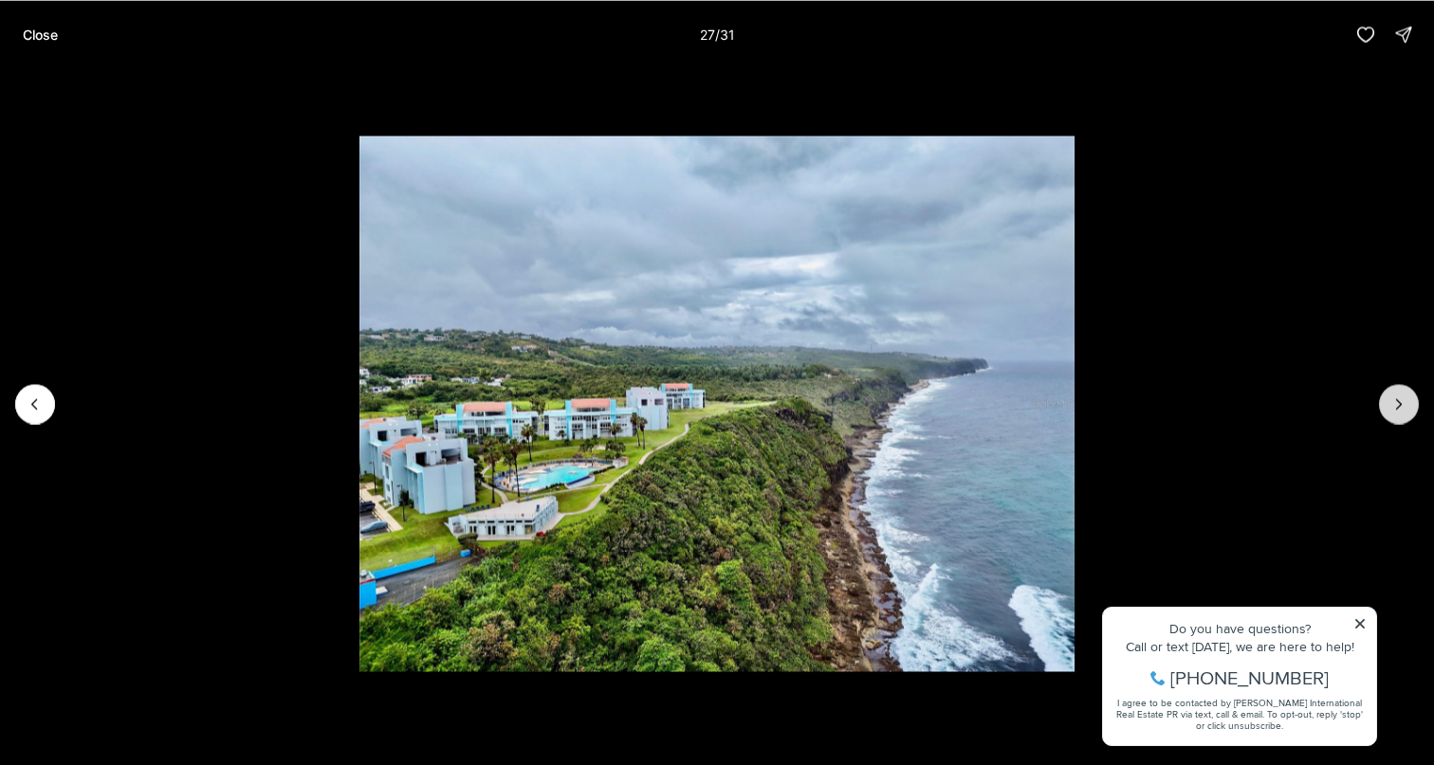
click at [1388, 404] on button "Next slide" at bounding box center [1399, 404] width 40 height 40
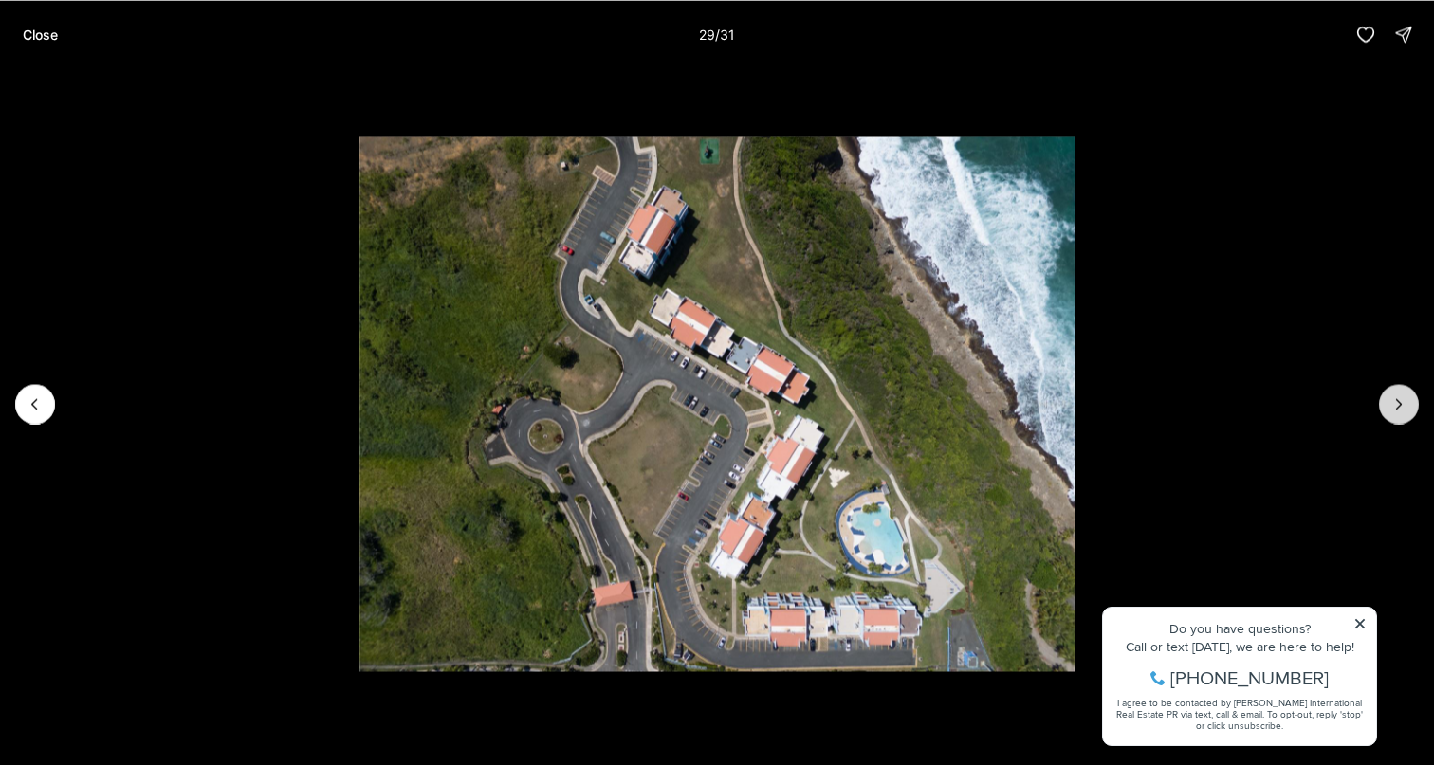
click at [1388, 404] on button "Next slide" at bounding box center [1399, 404] width 40 height 40
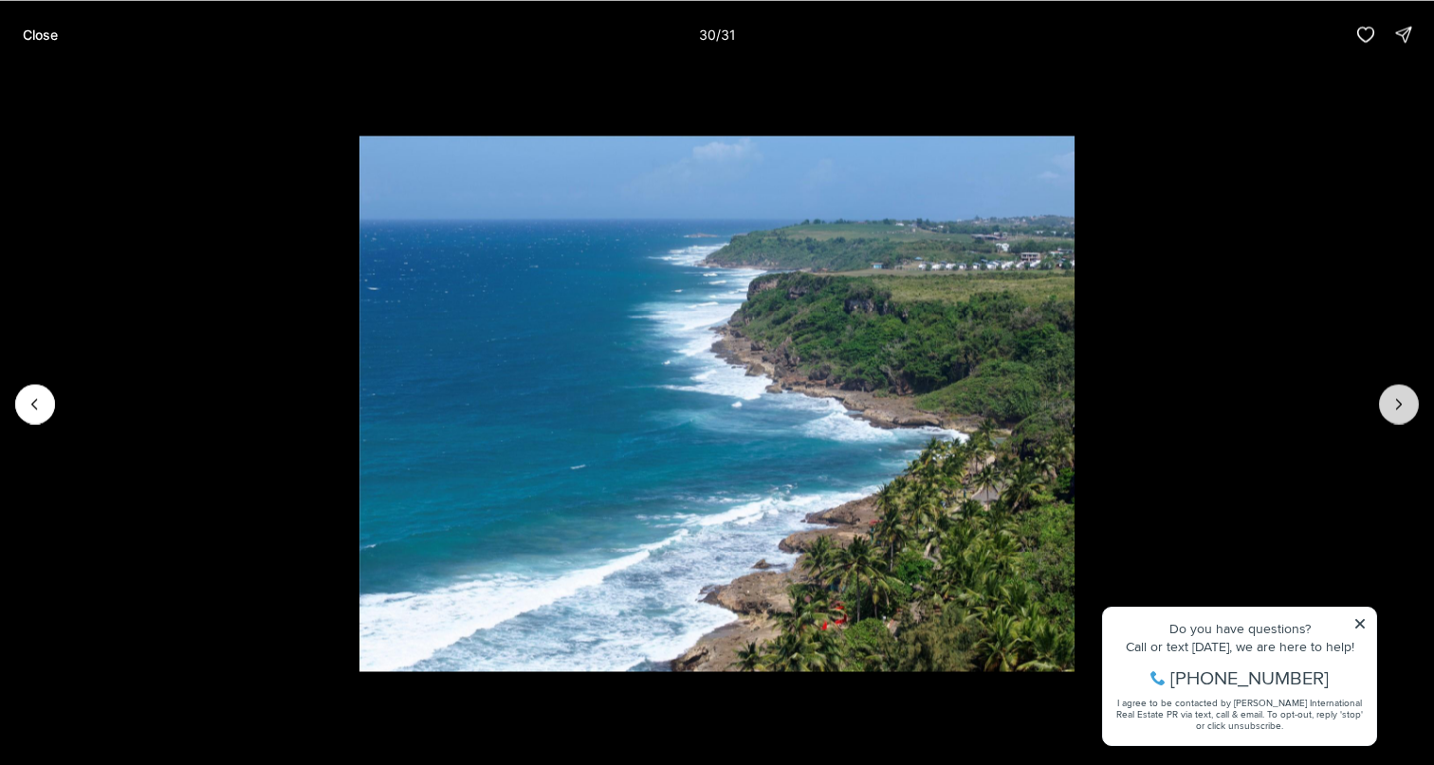
click at [1388, 404] on button "Next slide" at bounding box center [1399, 404] width 40 height 40
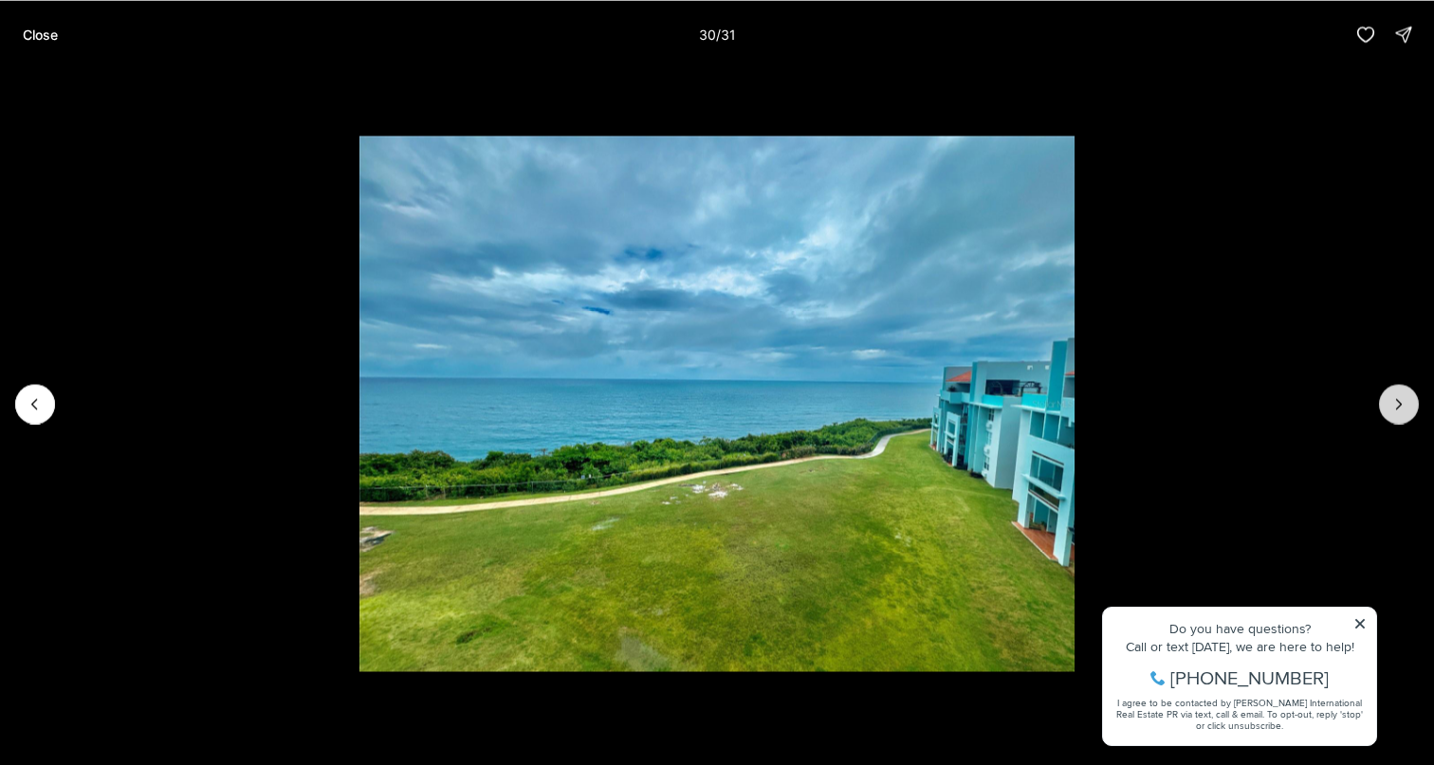
click at [1388, 404] on div at bounding box center [1399, 404] width 40 height 40
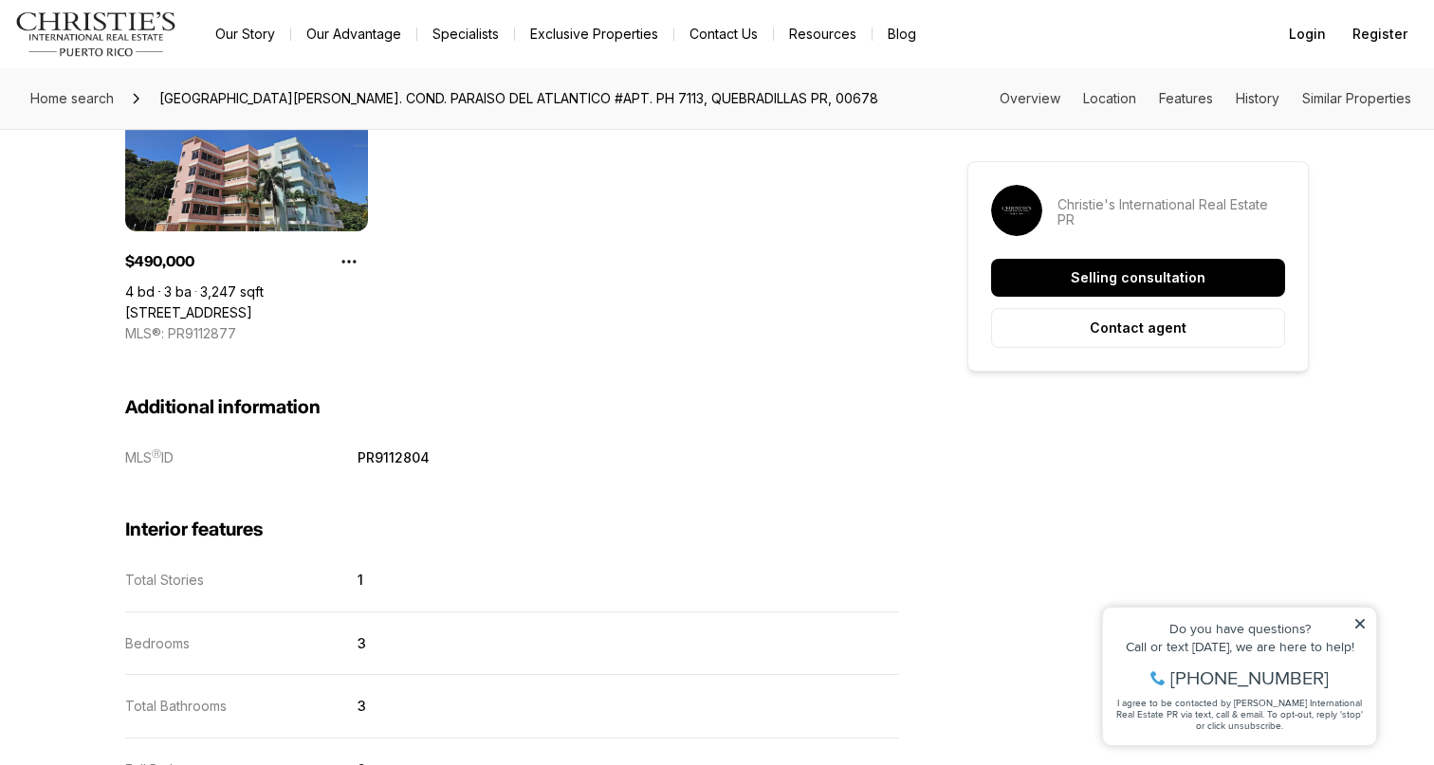
scroll to position [1673, 0]
